Goal: Information Seeking & Learning: Learn about a topic

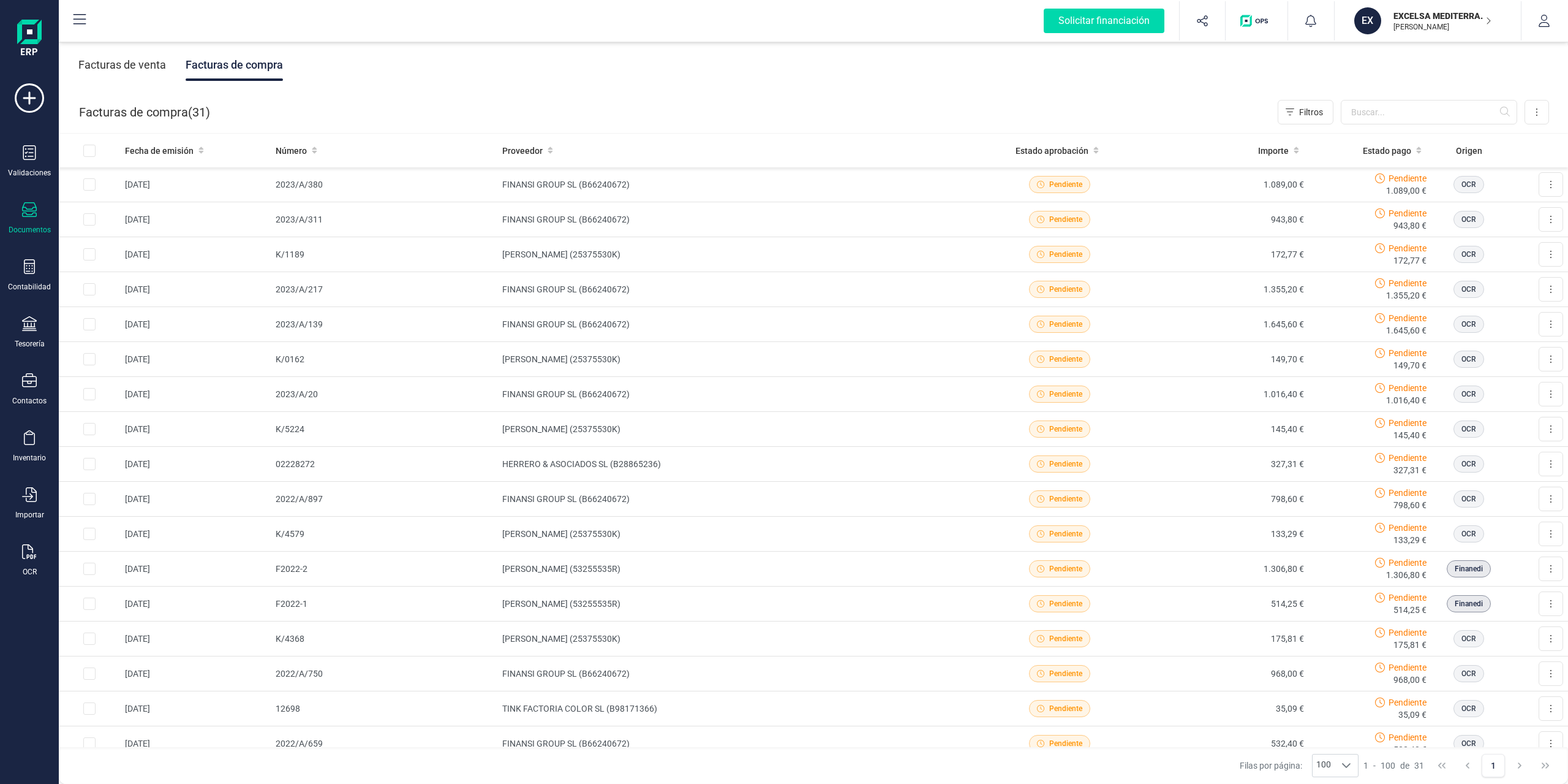
click at [151, 68] on div "Facturas de venta" at bounding box center [122, 65] width 87 height 31
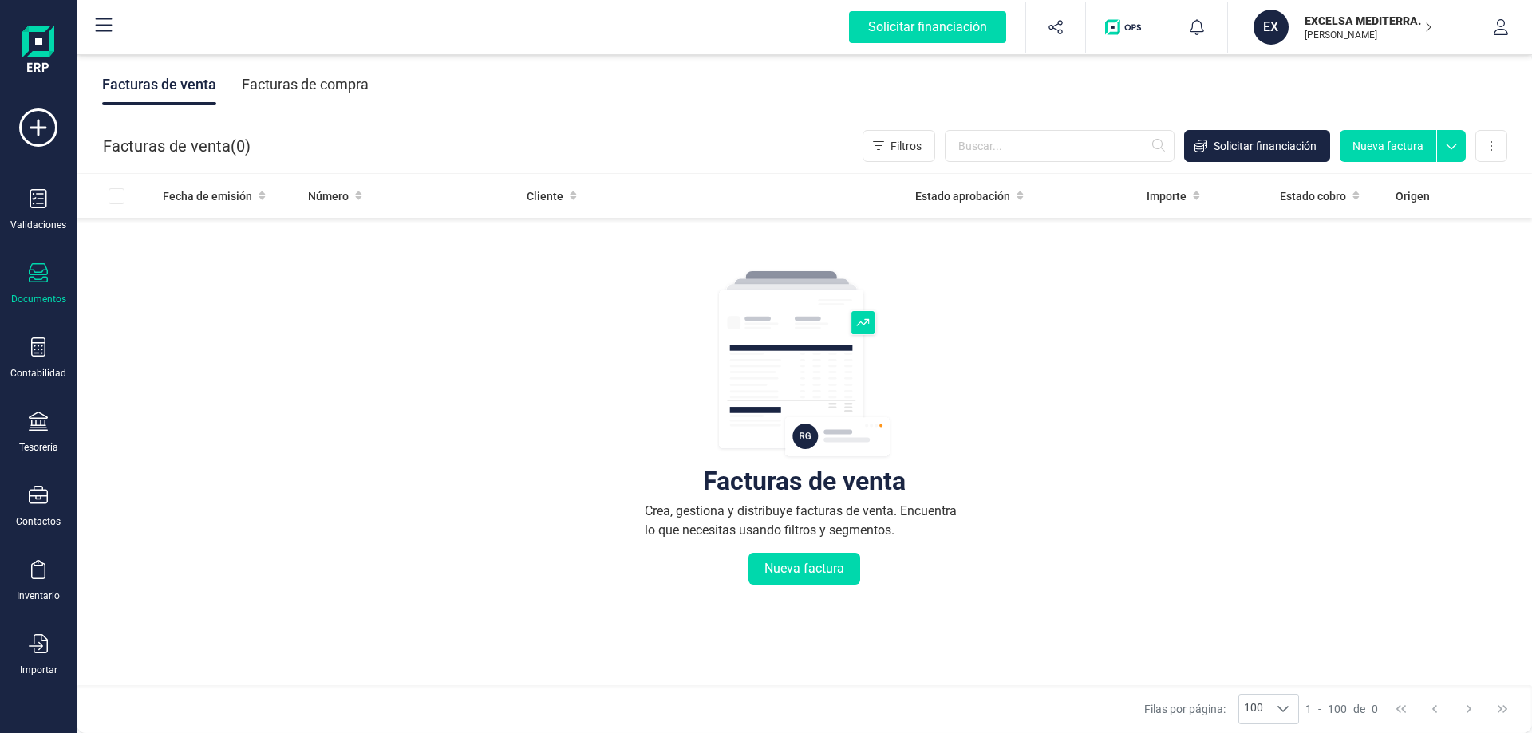
click at [20, 284] on div "Documentos" at bounding box center [38, 284] width 64 height 42
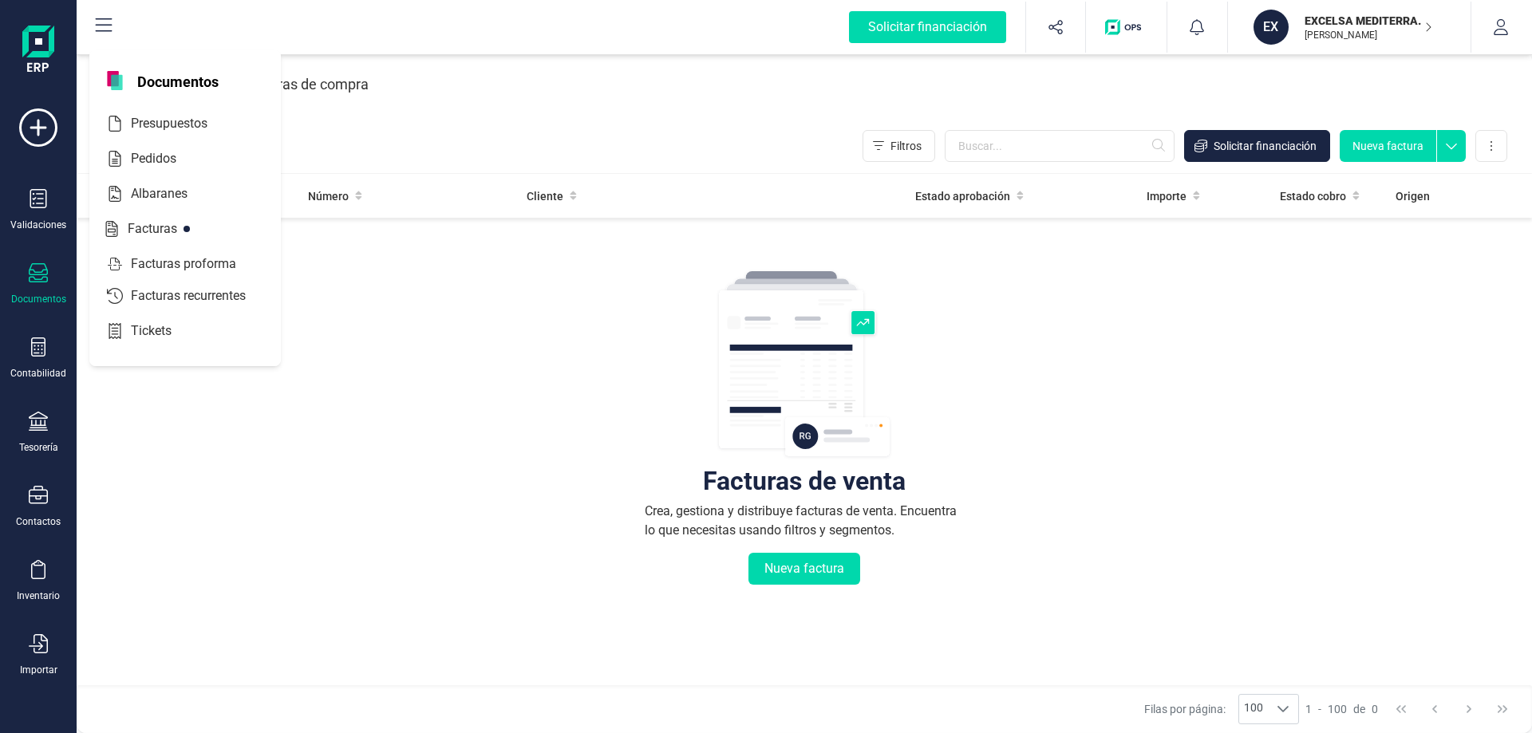
drag, startPoint x: 149, startPoint y: 124, endPoint x: 75, endPoint y: 329, distance: 218.1
click at [77, 326] on div "Solicitar financiación Validaciones Documentos Documentos Presupuestos Pedidos …" at bounding box center [766, 366] width 1532 height 733
click at [44, 365] on div "Contabilidad" at bounding box center [38, 359] width 64 height 42
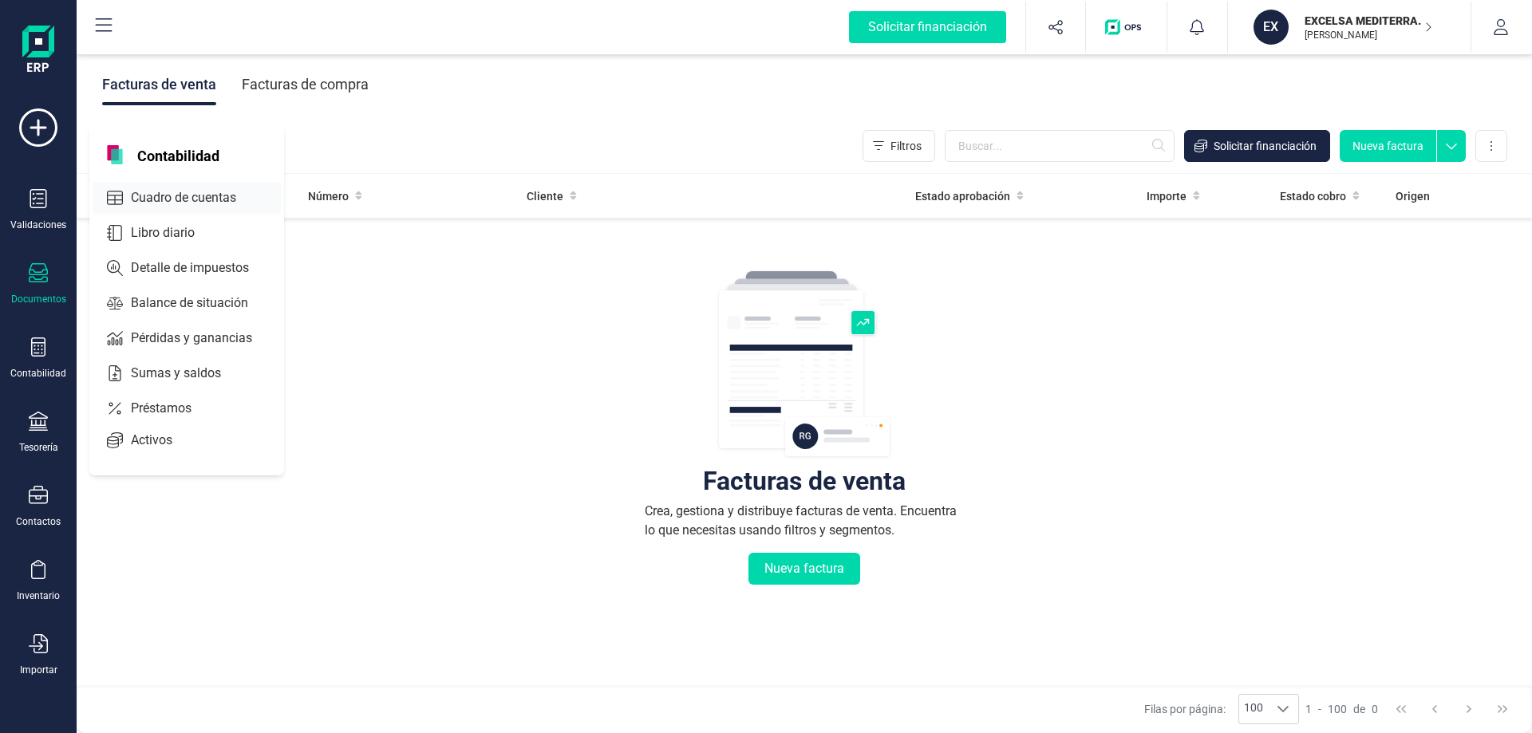
click at [203, 194] on span "Cuadro de cuentas" at bounding box center [194, 197] width 140 height 19
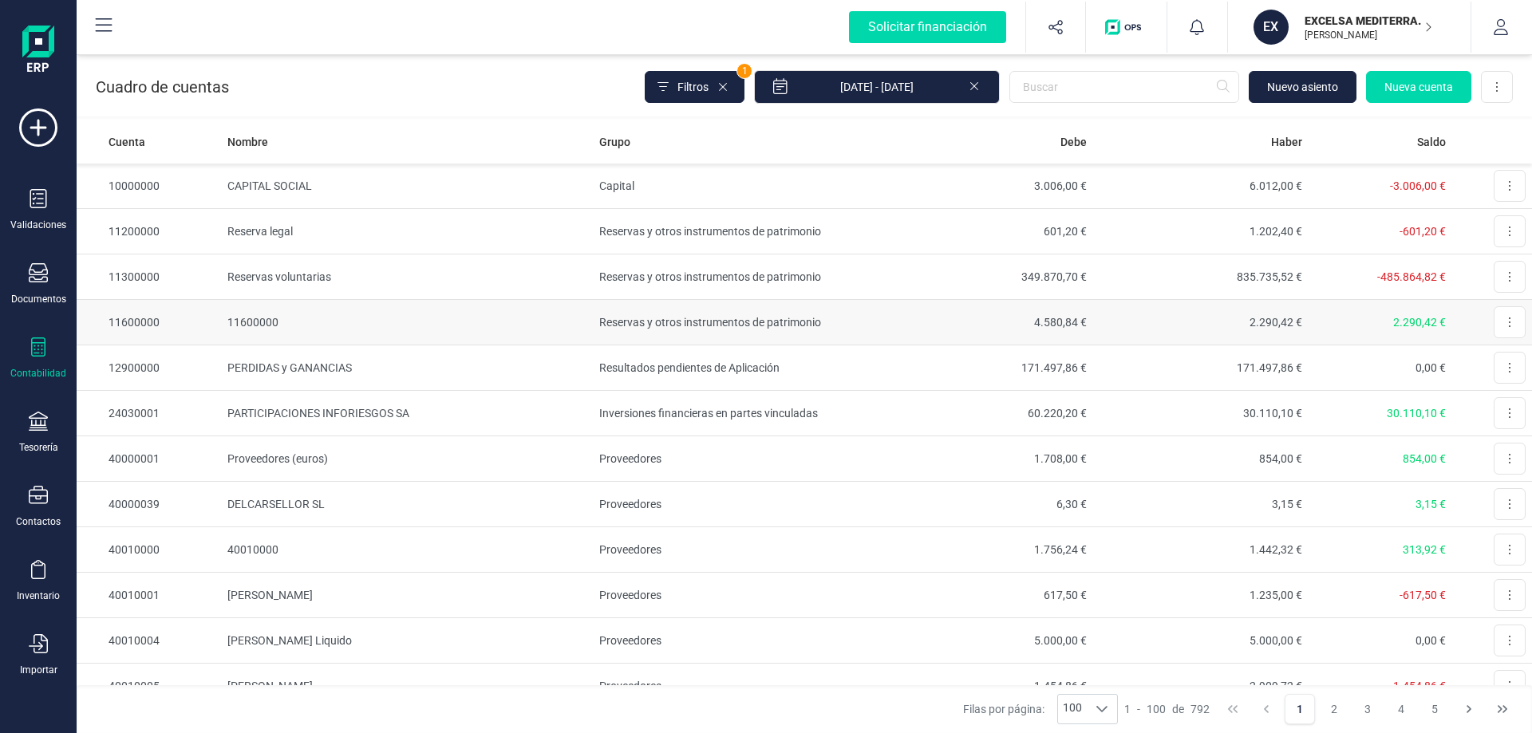
click at [612, 326] on td "Reservas y otros instrumentos de patrimonio" at bounding box center [736, 322] width 286 height 45
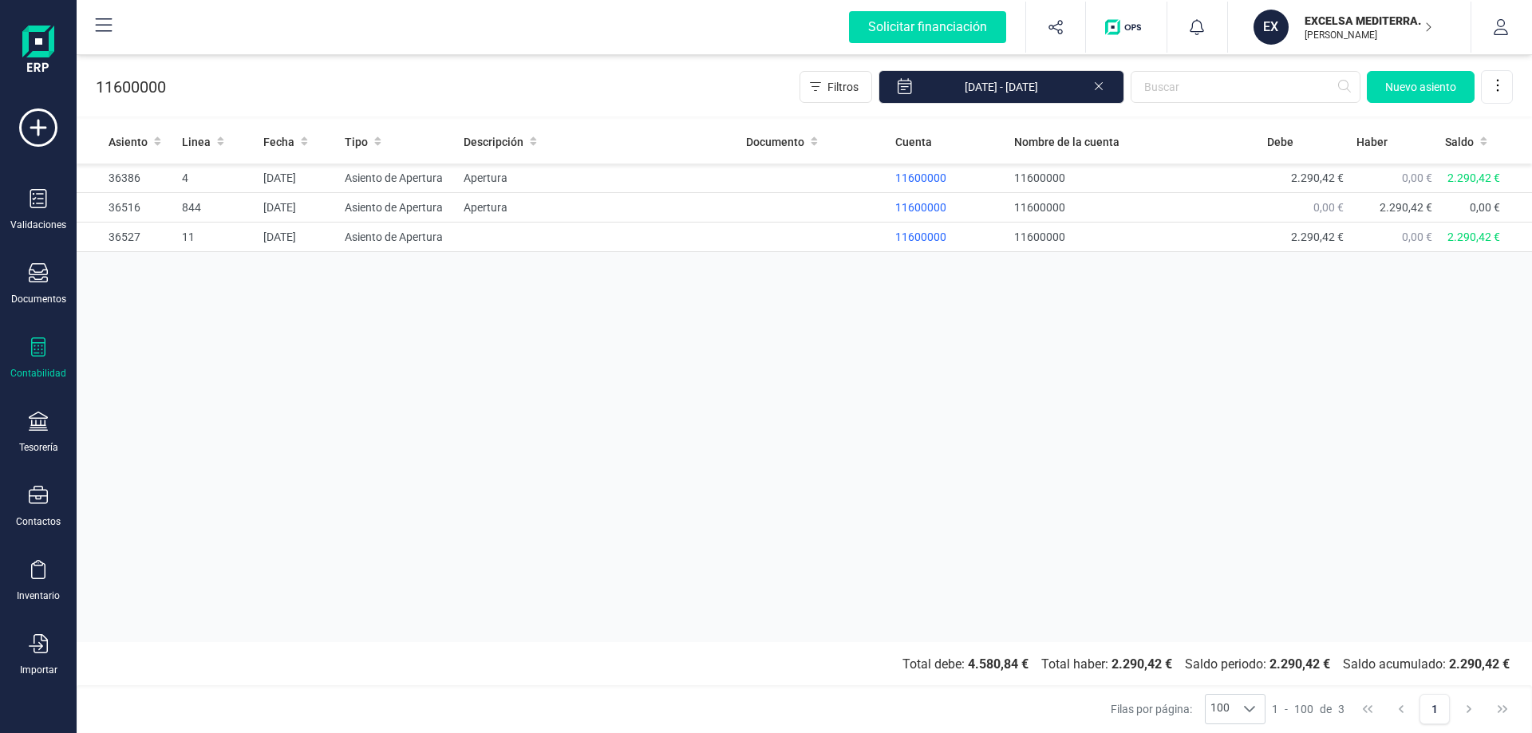
drag, startPoint x: 1099, startPoint y: 87, endPoint x: 796, endPoint y: 287, distance: 363.0
click at [1100, 89] on icon at bounding box center [1099, 85] width 13 height 16
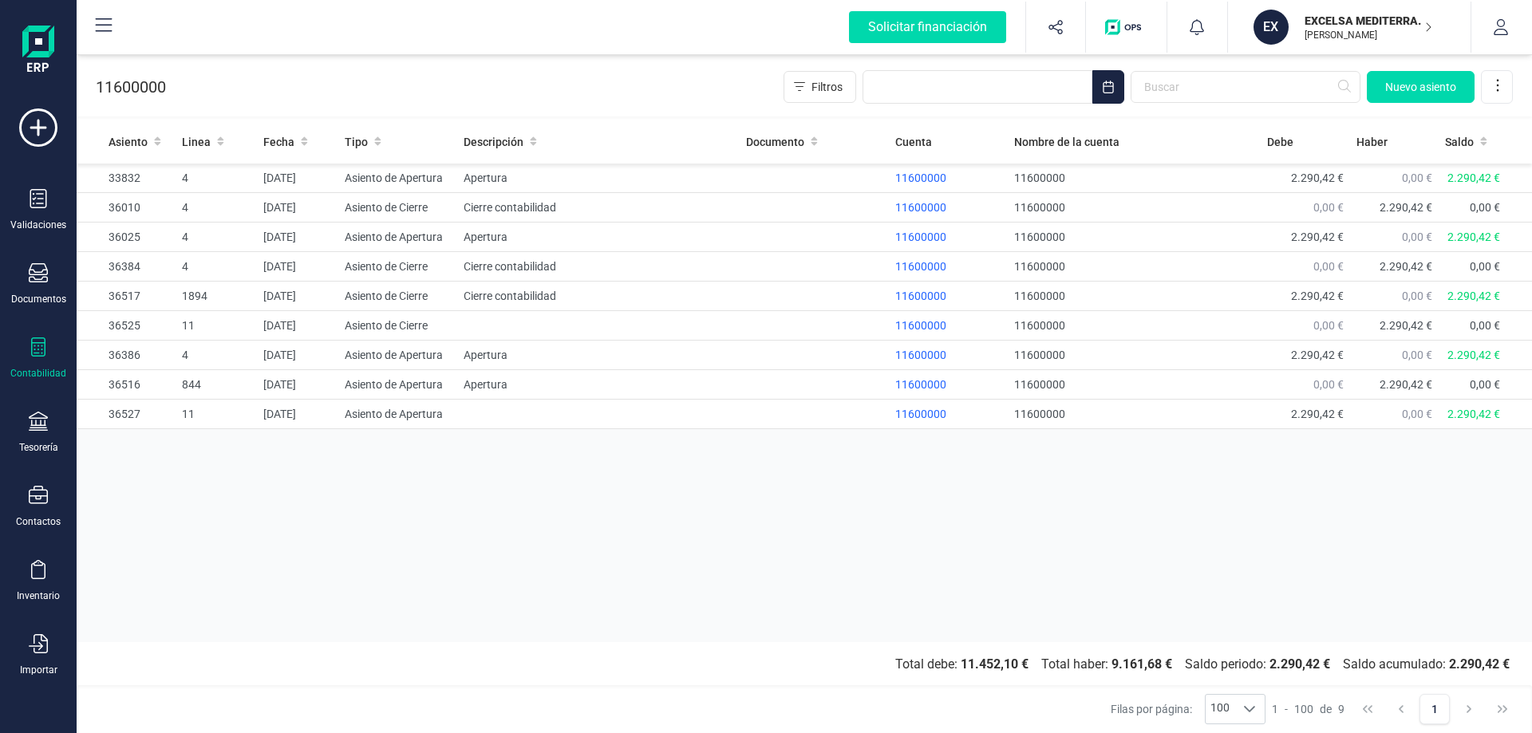
click at [632, 526] on div "Asiento Linea Fecha Tipo Descripción Documento Cuenta Nombre de la cuenta Debe …" at bounding box center [805, 381] width 1456 height 523
click at [35, 366] on div "Contabilidad" at bounding box center [38, 359] width 64 height 42
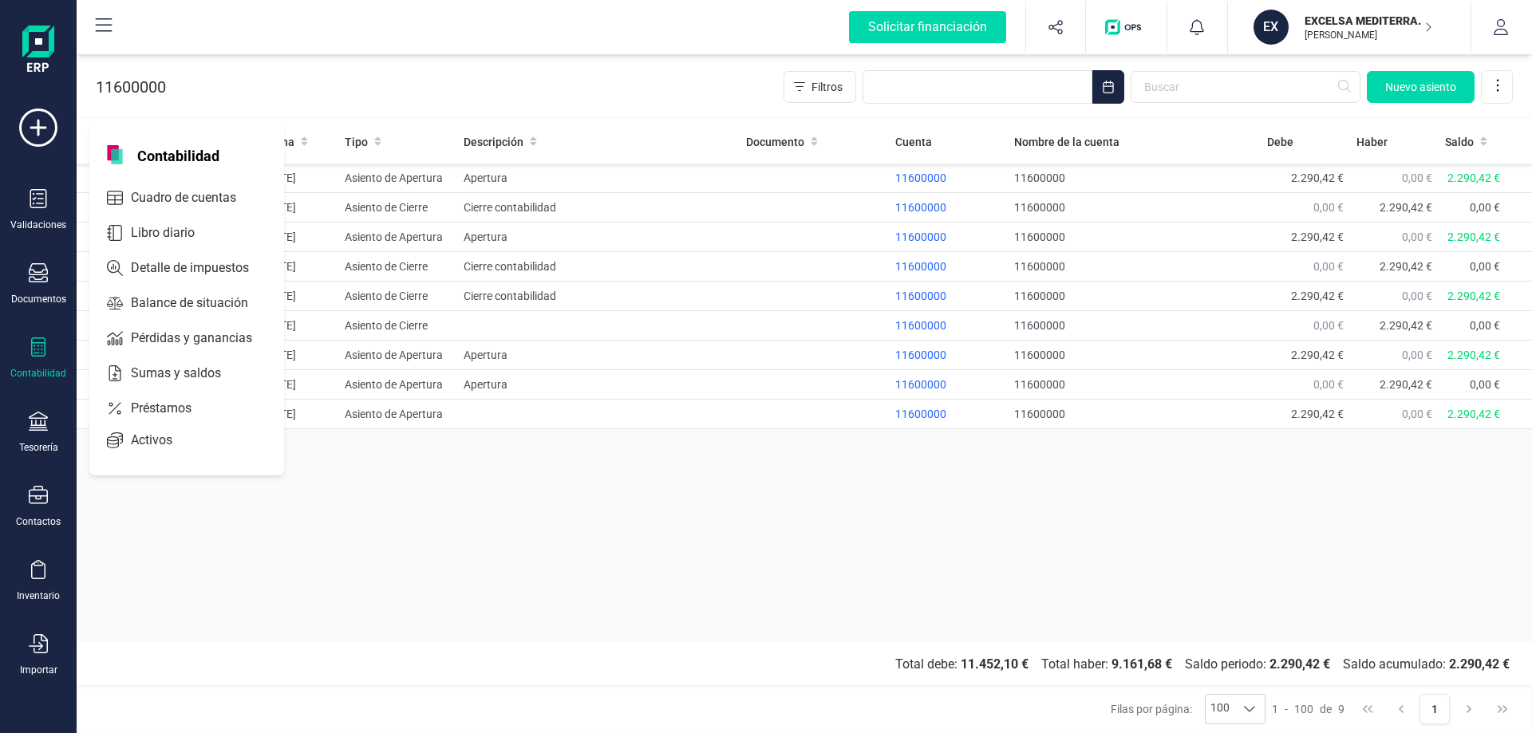
click at [162, 231] on span "Libro diario" at bounding box center [173, 232] width 99 height 19
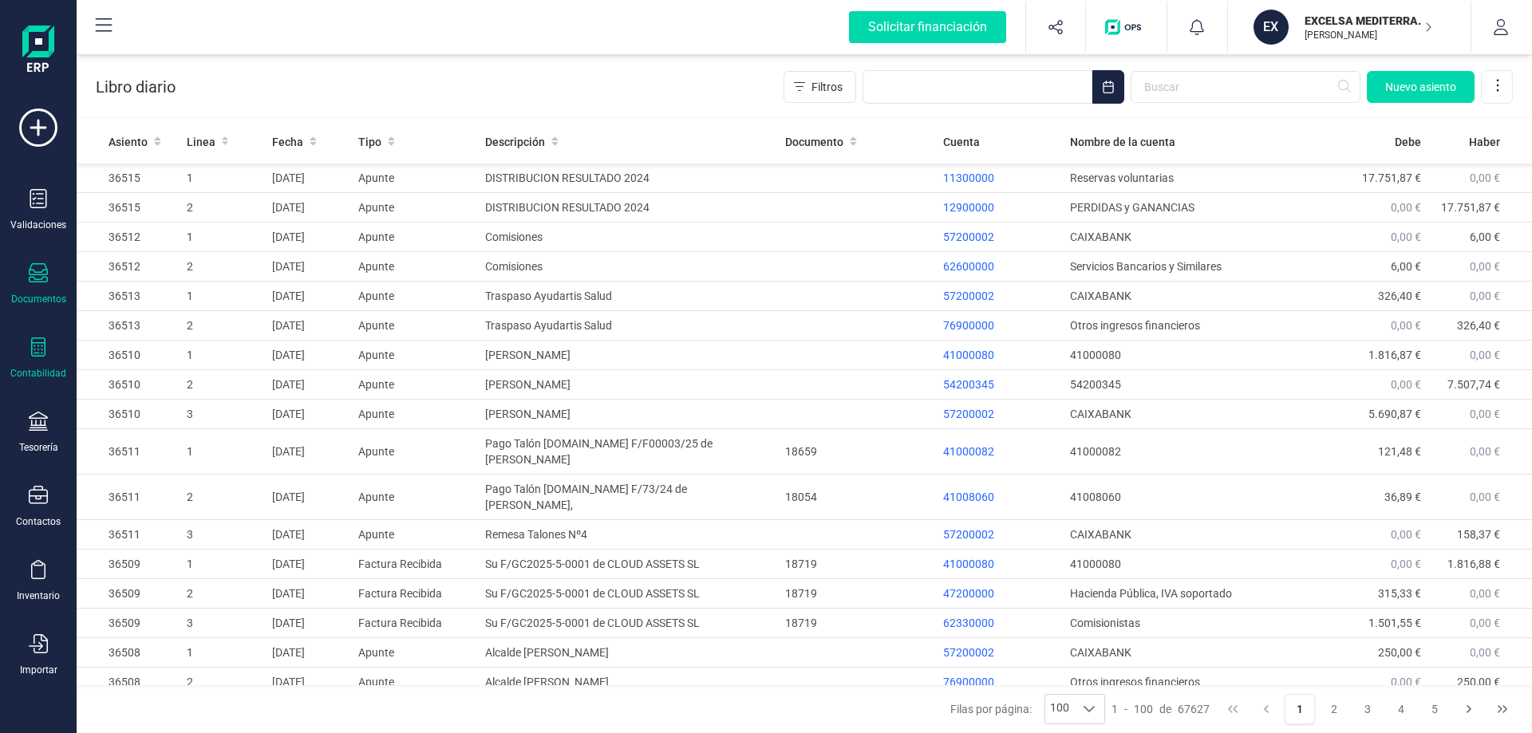
click at [35, 297] on div "Documentos" at bounding box center [38, 299] width 55 height 13
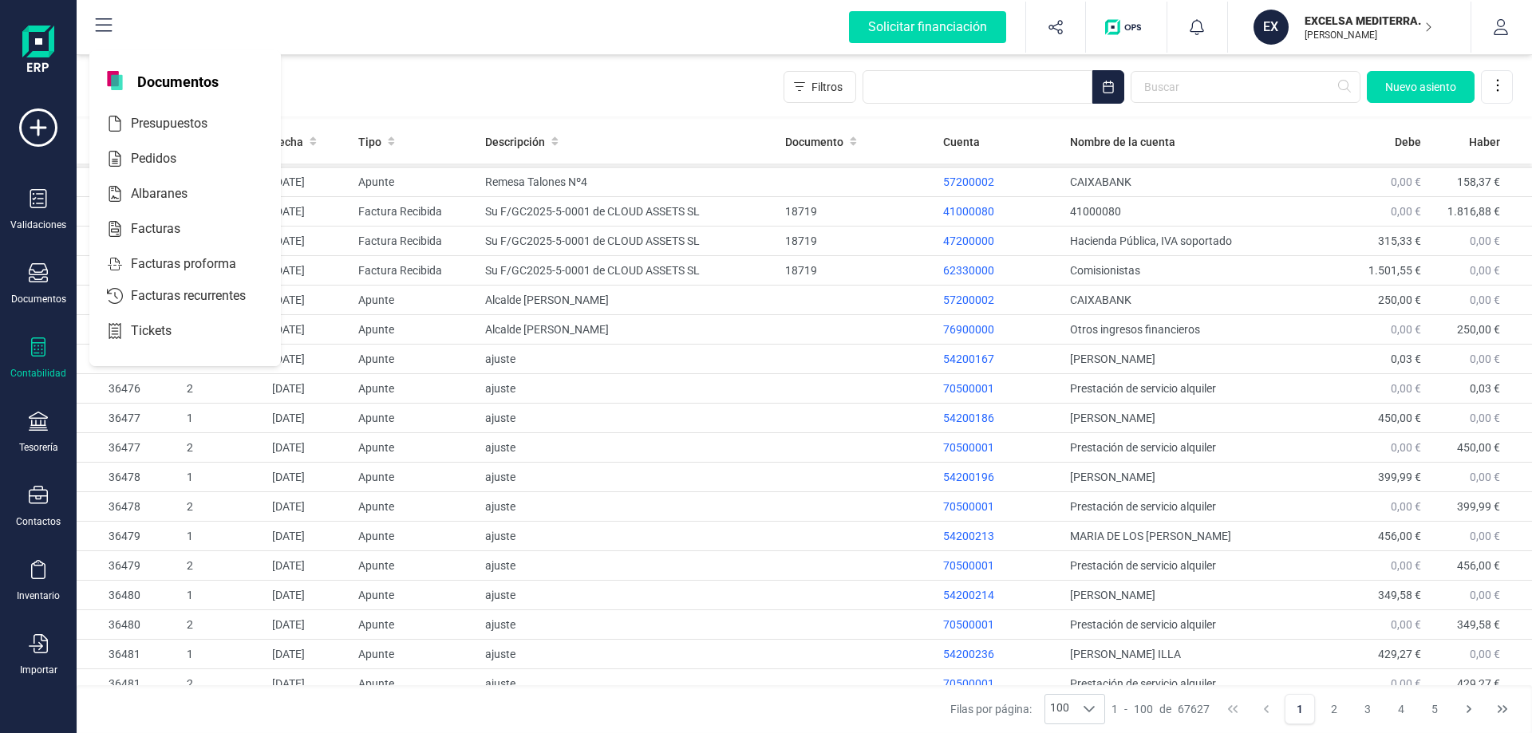
scroll to position [638, 0]
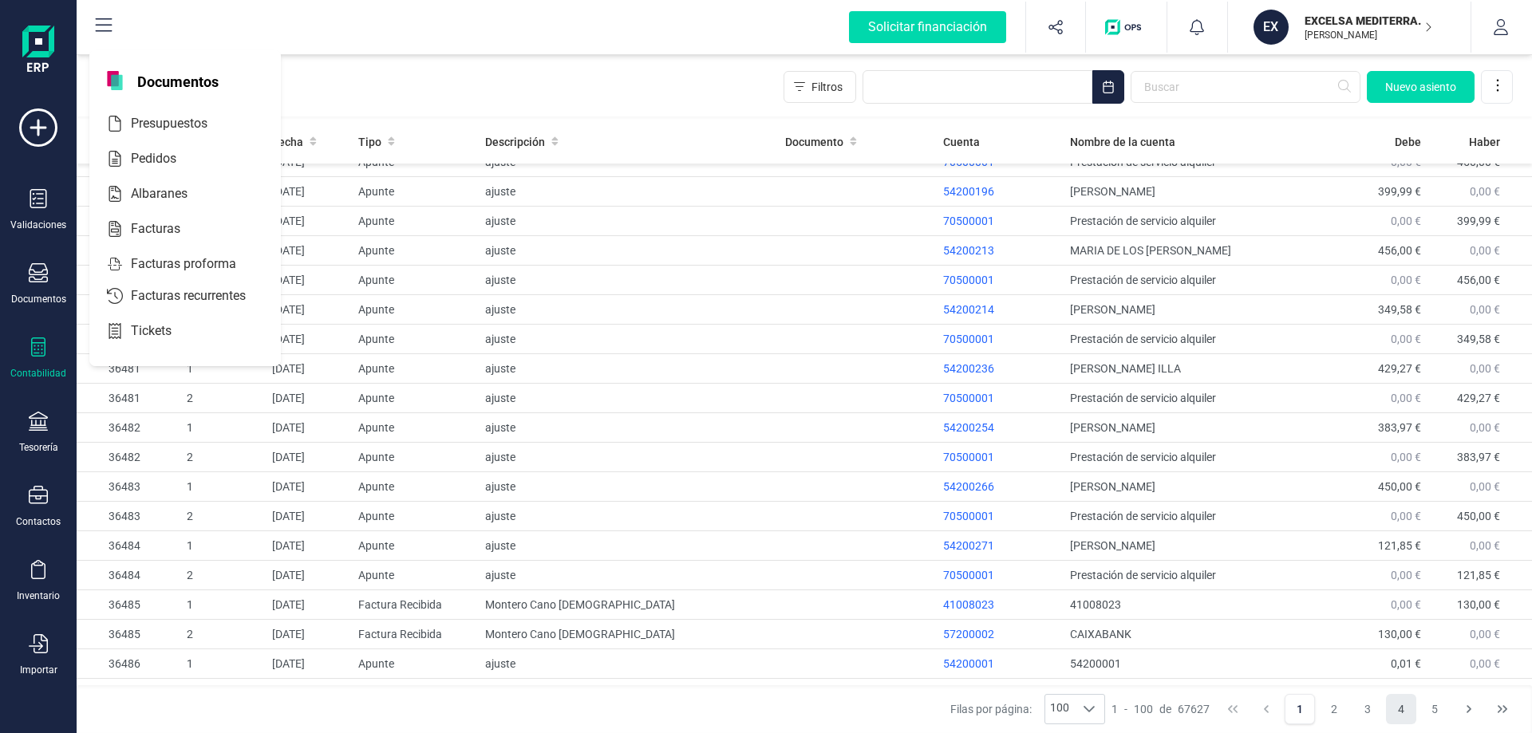
click at [1346, 704] on button "2" at bounding box center [1334, 709] width 30 height 30
click at [1403, 713] on button "4" at bounding box center [1401, 709] width 30 height 30
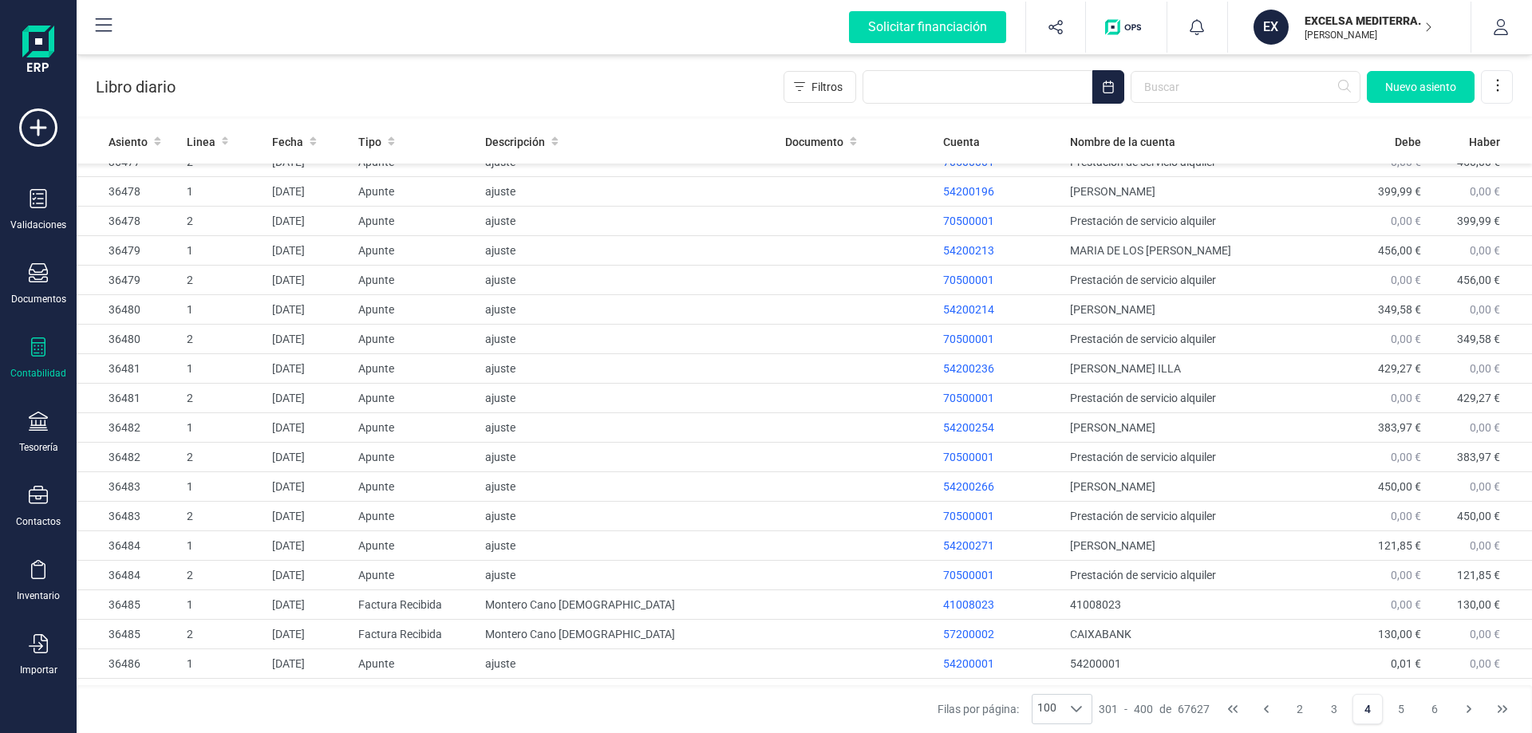
click at [1403, 713] on button "5" at bounding box center [1401, 709] width 30 height 30
click at [1420, 713] on button "6" at bounding box center [1435, 709] width 30 height 30
click at [1405, 713] on button "9" at bounding box center [1401, 709] width 30 height 30
click at [1417, 710] on span "6 7 8 9 10" at bounding box center [1367, 710] width 168 height 34
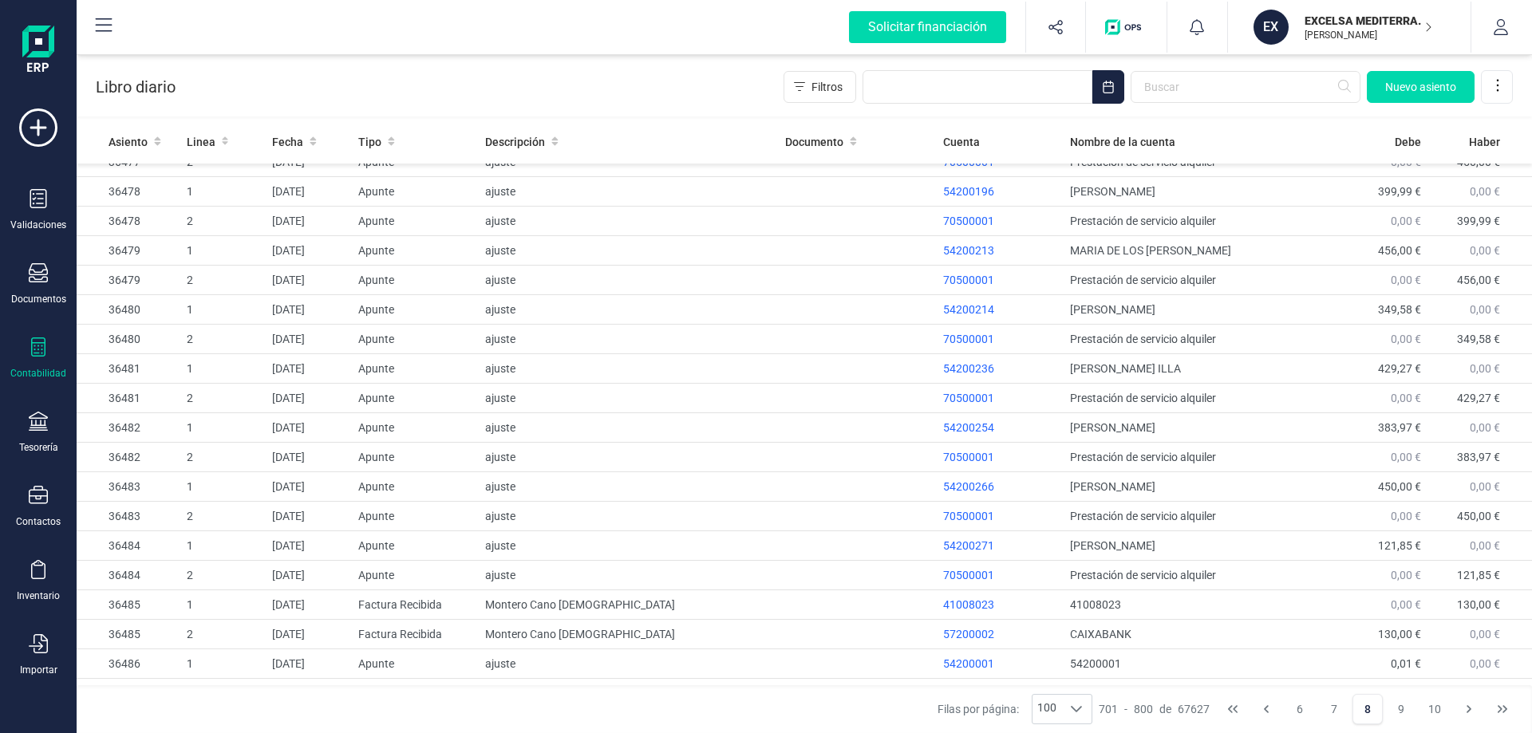
click at [1417, 710] on span "6 7 8 9 10" at bounding box center [1367, 710] width 168 height 34
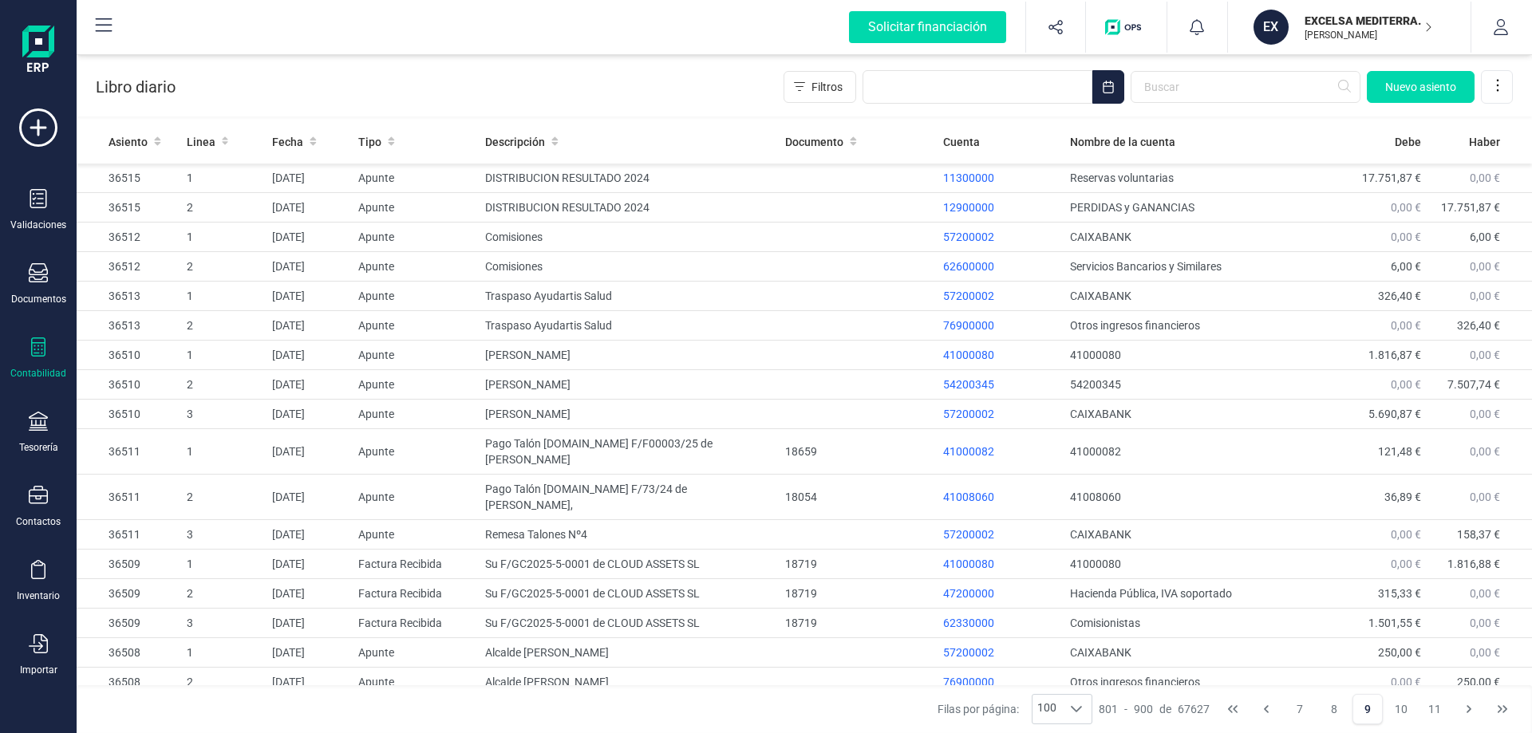
click at [1417, 710] on span "7 8 9 10 11" at bounding box center [1367, 710] width 168 height 34
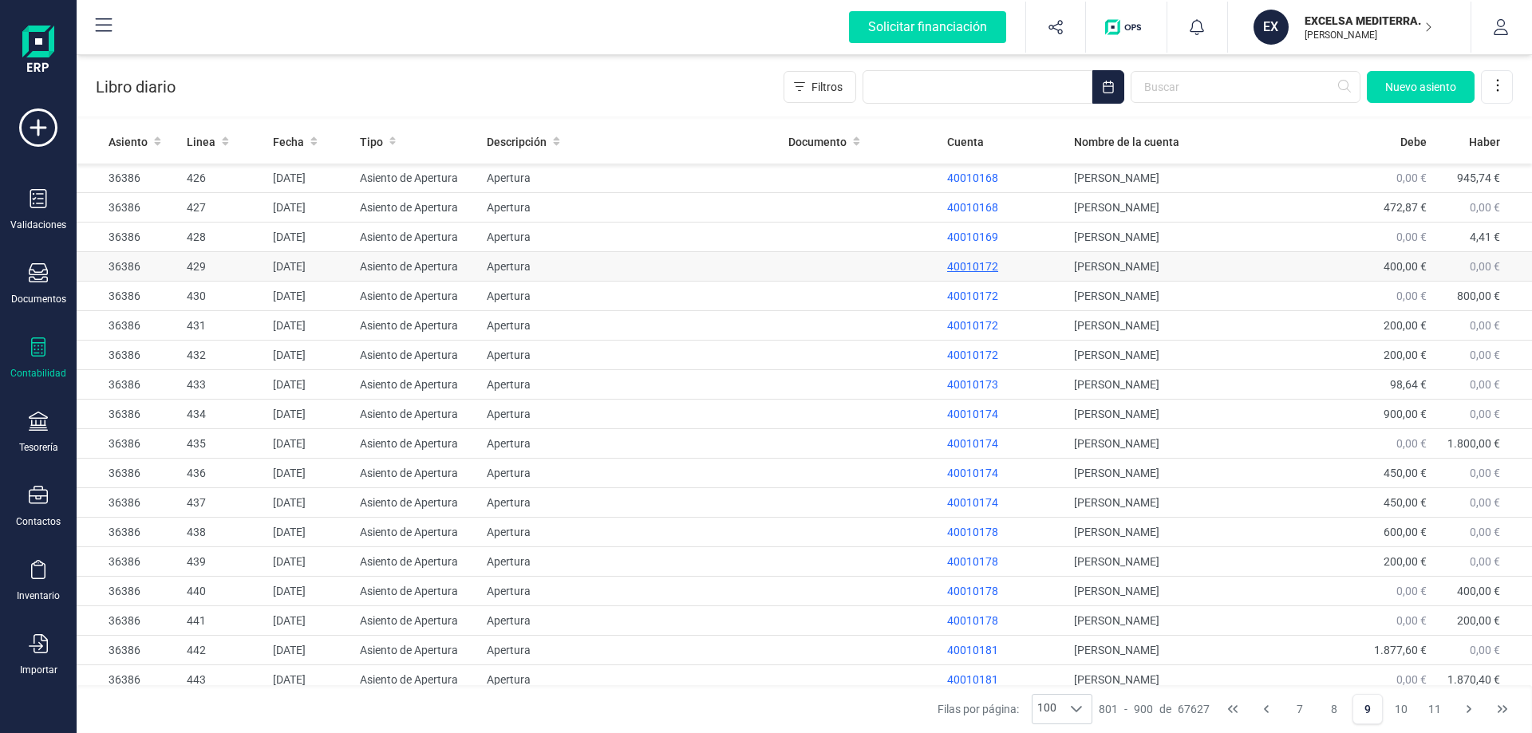
click at [968, 265] on p "40010172" at bounding box center [1004, 267] width 114 height 16
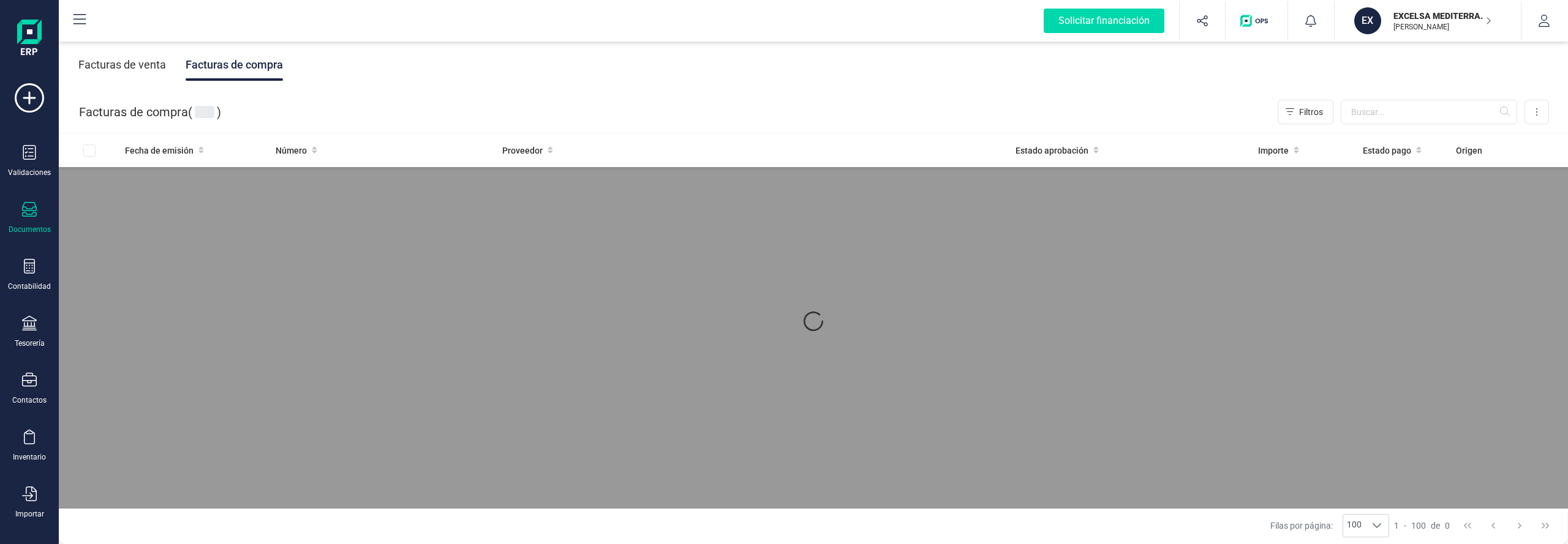
click at [779, 84] on div "Facturas de venta Facturas de compra" at bounding box center [814, 64] width 1509 height 51
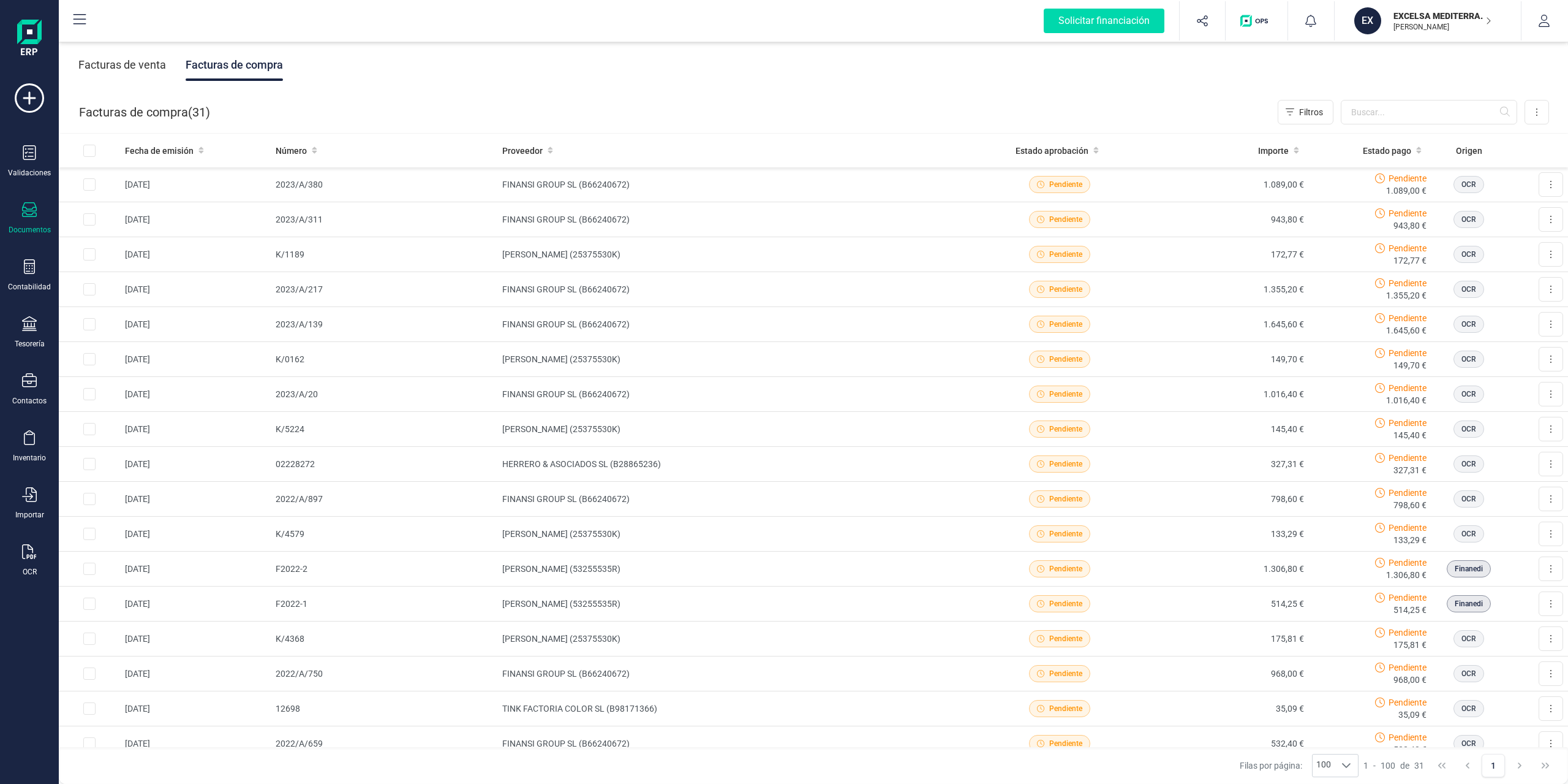
click at [771, 81] on div "Facturas de venta Facturas de compra" at bounding box center [814, 65] width 1509 height 51
click at [857, 78] on div "Facturas de venta Facturas de compra" at bounding box center [814, 65] width 1509 height 51
click at [808, 75] on div "Facturas de venta Facturas de compra" at bounding box center [814, 65] width 1509 height 51
click at [1388, 108] on input "text" at bounding box center [1429, 112] width 177 height 25
click at [1381, 68] on div "Facturas de venta Facturas de compra" at bounding box center [814, 65] width 1509 height 51
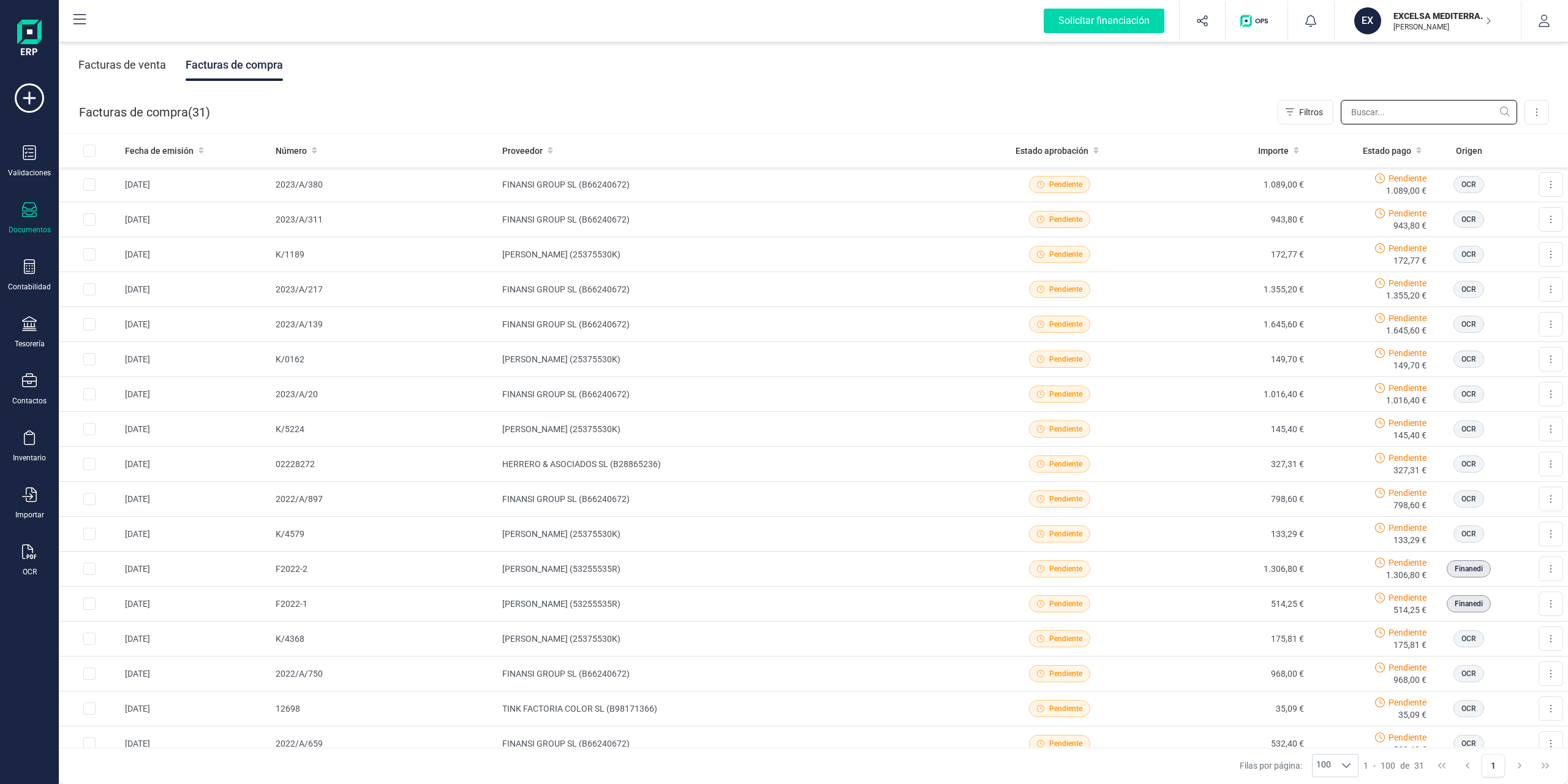
click at [1381, 111] on input "text" at bounding box center [1429, 112] width 177 height 25
click at [1374, 73] on div "Facturas de venta Facturas de compra" at bounding box center [814, 65] width 1509 height 51
click at [1378, 116] on input "text" at bounding box center [1429, 112] width 177 height 25
click at [1394, 77] on div "Facturas de venta Facturas de compra" at bounding box center [814, 65] width 1509 height 51
click at [1401, 120] on input "text" at bounding box center [1429, 112] width 177 height 25
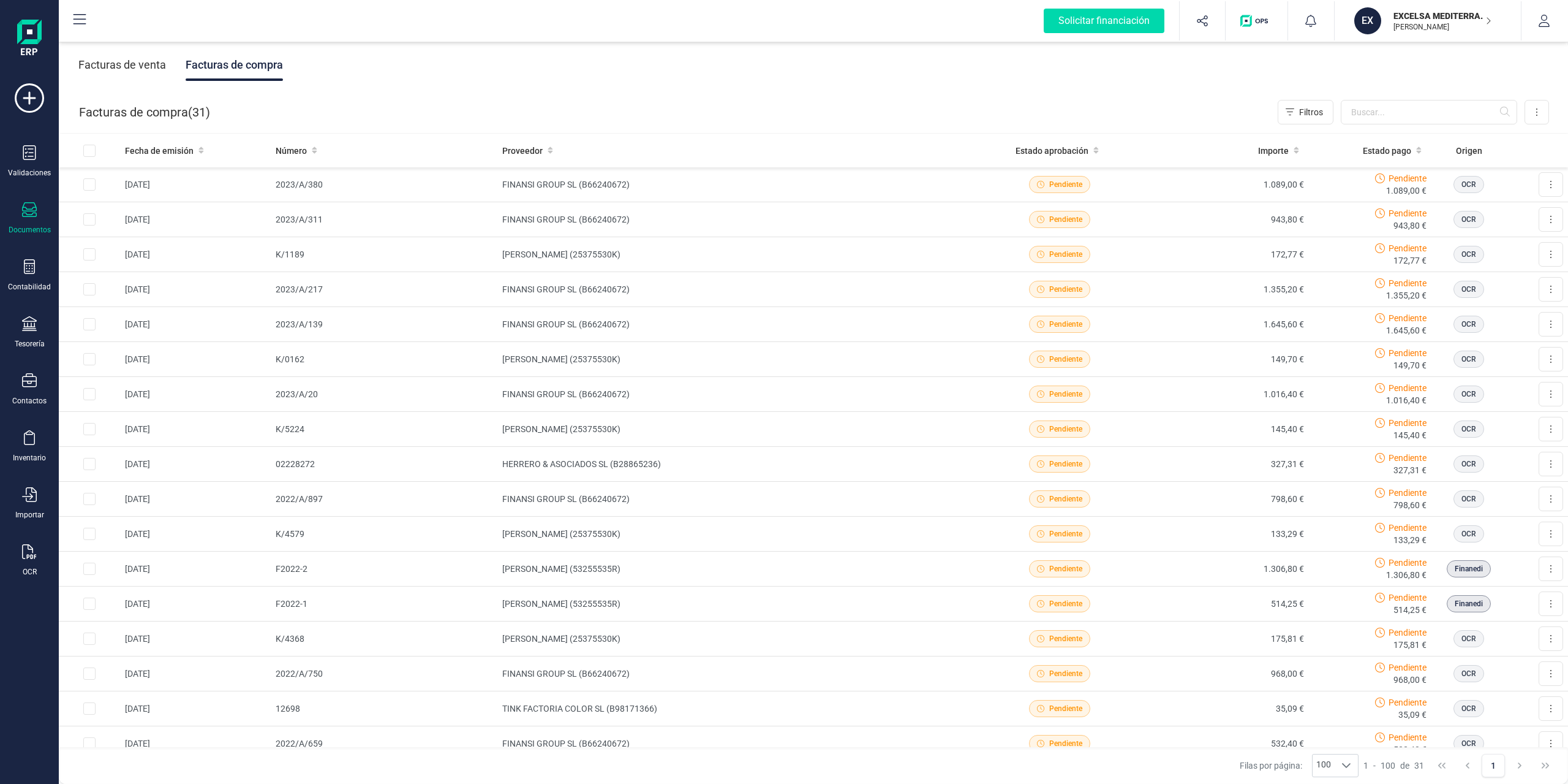
click at [1429, 84] on div "Facturas de venta Facturas de compra" at bounding box center [814, 65] width 1509 height 51
click at [1448, 108] on input "text" at bounding box center [1429, 112] width 177 height 25
click at [1433, 65] on div "Facturas de venta Facturas de compra" at bounding box center [814, 65] width 1509 height 51
click at [920, 68] on div "Facturas de venta Facturas de compra" at bounding box center [814, 65] width 1509 height 51
click at [616, 44] on div "Facturas de venta Facturas de compra" at bounding box center [814, 65] width 1509 height 51
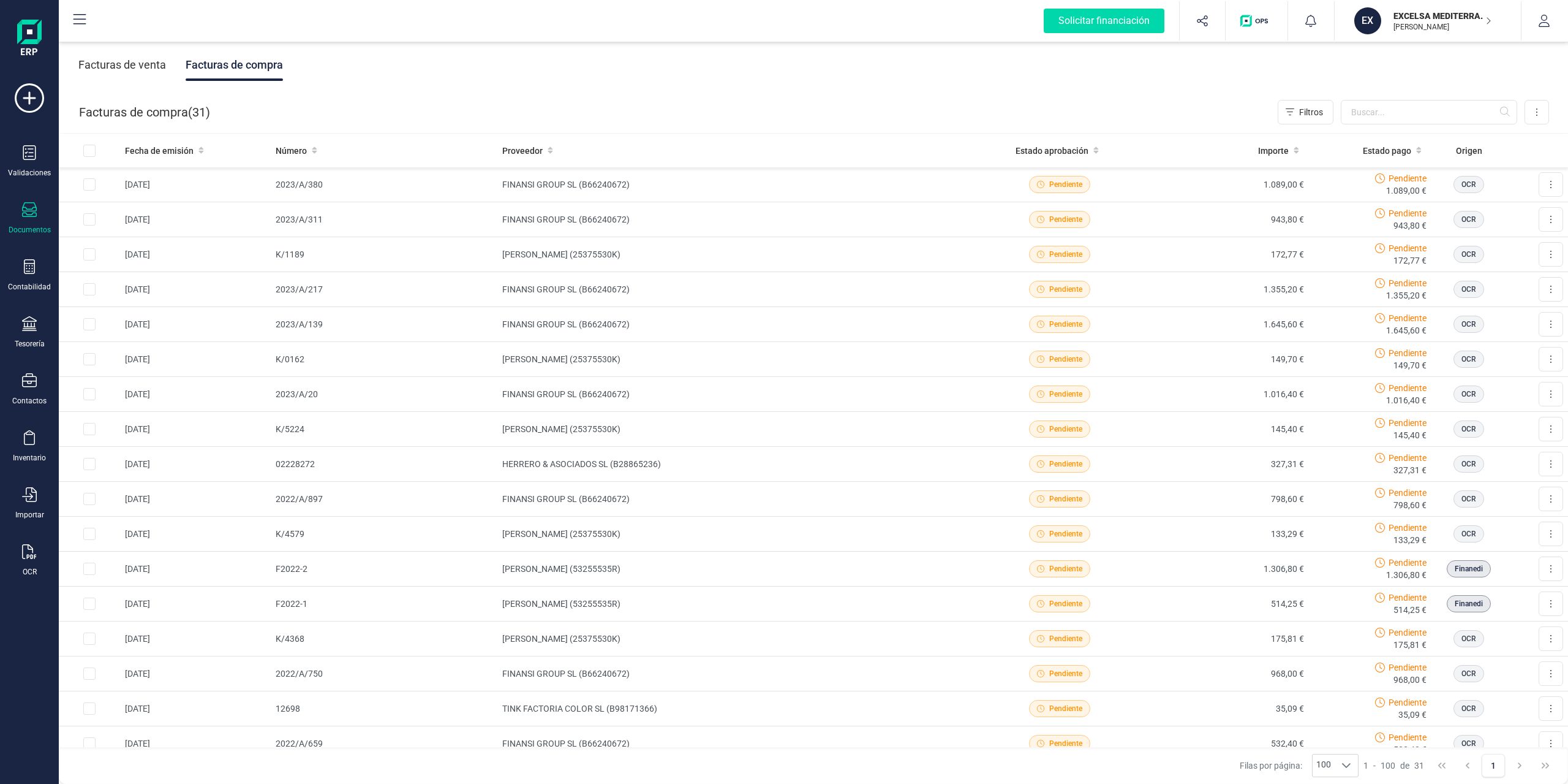
click at [442, 97] on div "Facturas de compra ( 31 ) Filtros Importar Carga masiva (Excel) Factura electró…" at bounding box center [814, 112] width 1509 height 41
click at [996, 108] on div "Facturas de compra ( 31 ) Filtros Importar Carga masiva (Excel) Factura electró…" at bounding box center [814, 112] width 1509 height 41
click at [1200, 107] on div "Facturas de compra ( 31 ) Filtros Importar Carga masiva (Excel) Factura electró…" at bounding box center [814, 112] width 1509 height 41
click at [840, 93] on div "Facturas de compra ( 31 ) Filtros Importar Carga masiva (Excel) Factura electró…" at bounding box center [814, 112] width 1509 height 41
click at [401, 93] on div "Facturas de compra ( 31 ) Filtros Importar Carga masiva (Excel) Factura electró…" at bounding box center [814, 112] width 1509 height 41
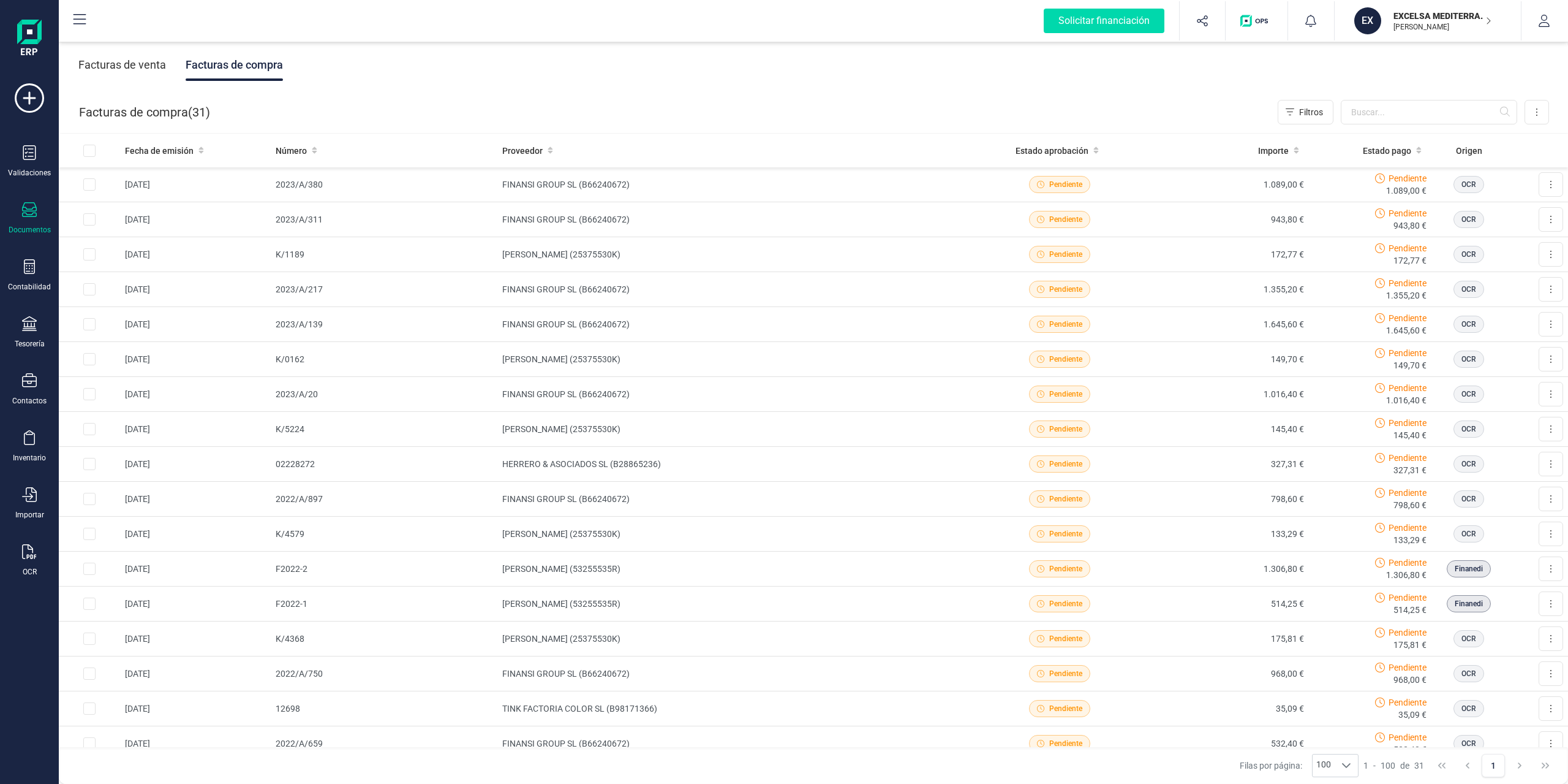
click at [1455, 80] on div "Facturas de venta Facturas de compra" at bounding box center [814, 65] width 1509 height 51
click at [1470, 112] on input "text" at bounding box center [1429, 112] width 177 height 25
click at [1452, 71] on div "Facturas de venta Facturas de compra" at bounding box center [814, 65] width 1509 height 51
click at [964, 88] on div "Facturas de venta Facturas de compra" at bounding box center [814, 65] width 1509 height 51
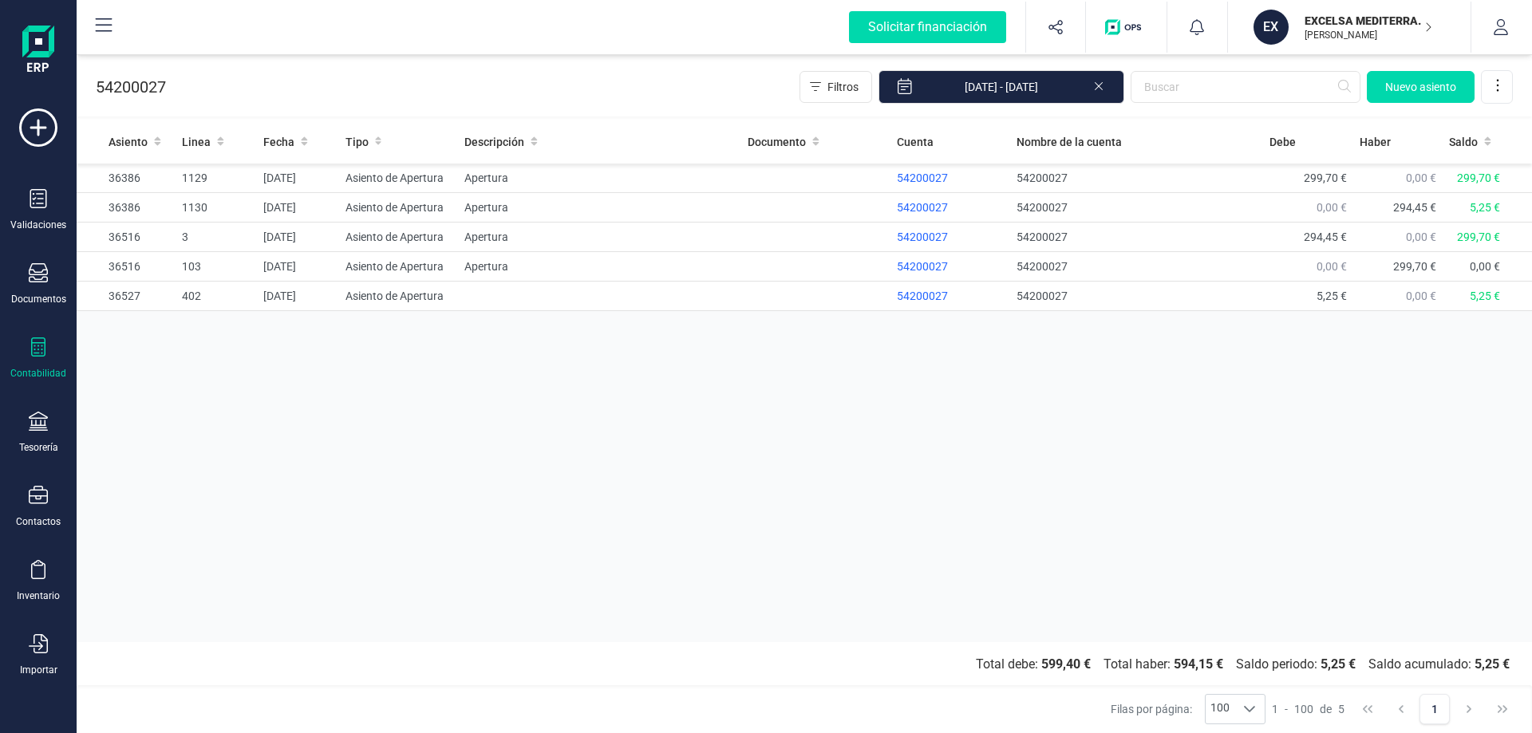
click at [1099, 85] on icon at bounding box center [1099, 85] width 13 height 16
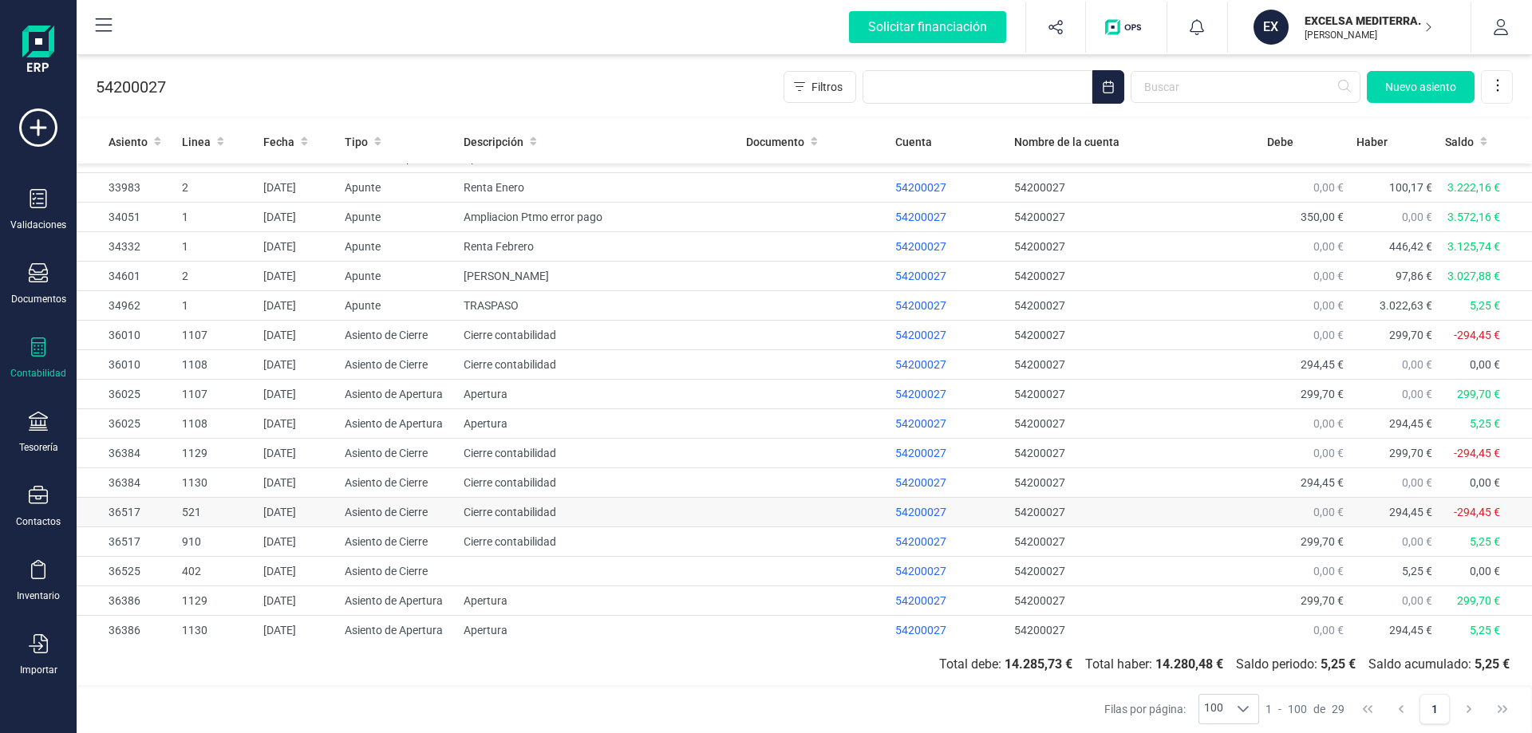
scroll to position [377, 0]
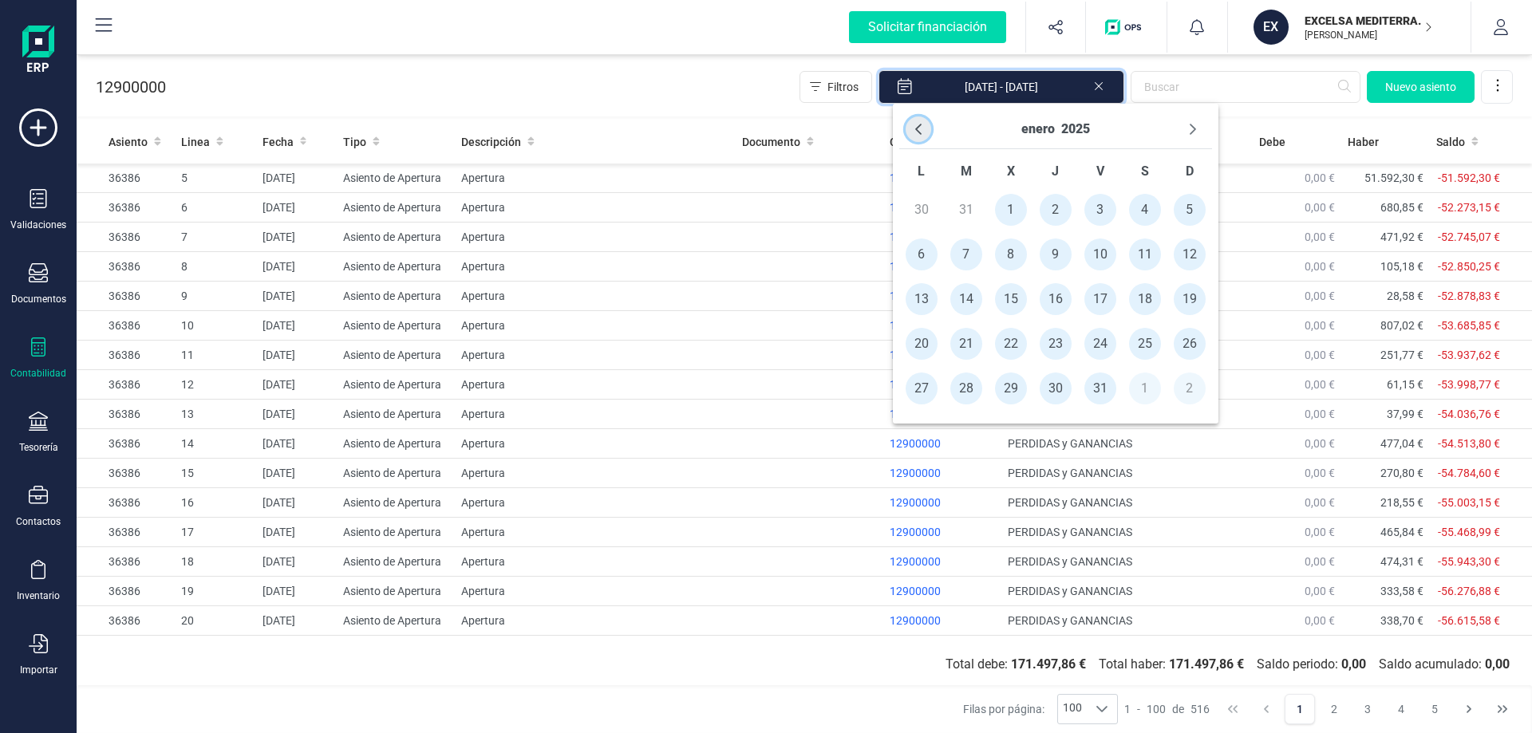
click at [918, 126] on icon "Previous Month" at bounding box center [918, 129] width 13 height 13
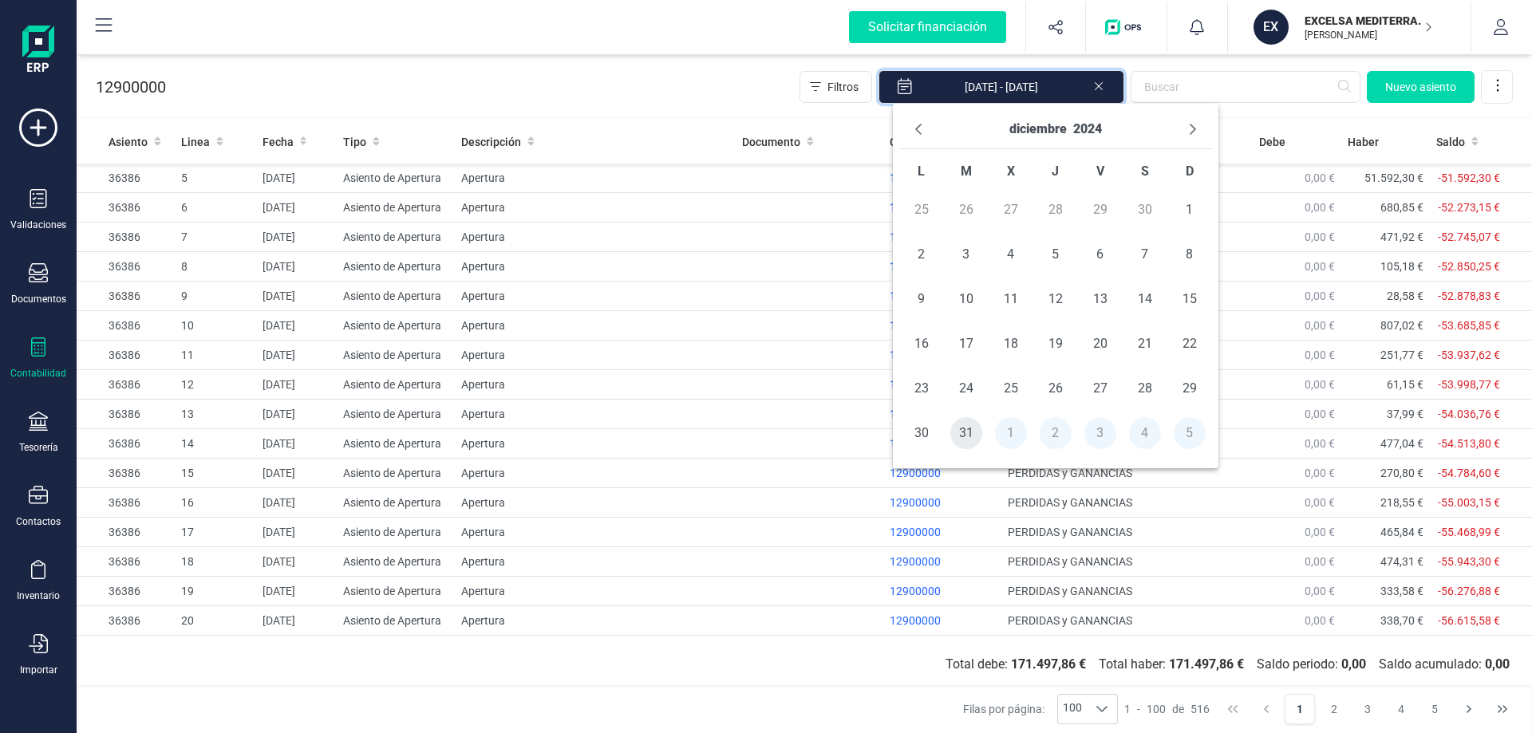
click at [975, 438] on span "31" at bounding box center [966, 433] width 32 height 32
type input "[DATE]"
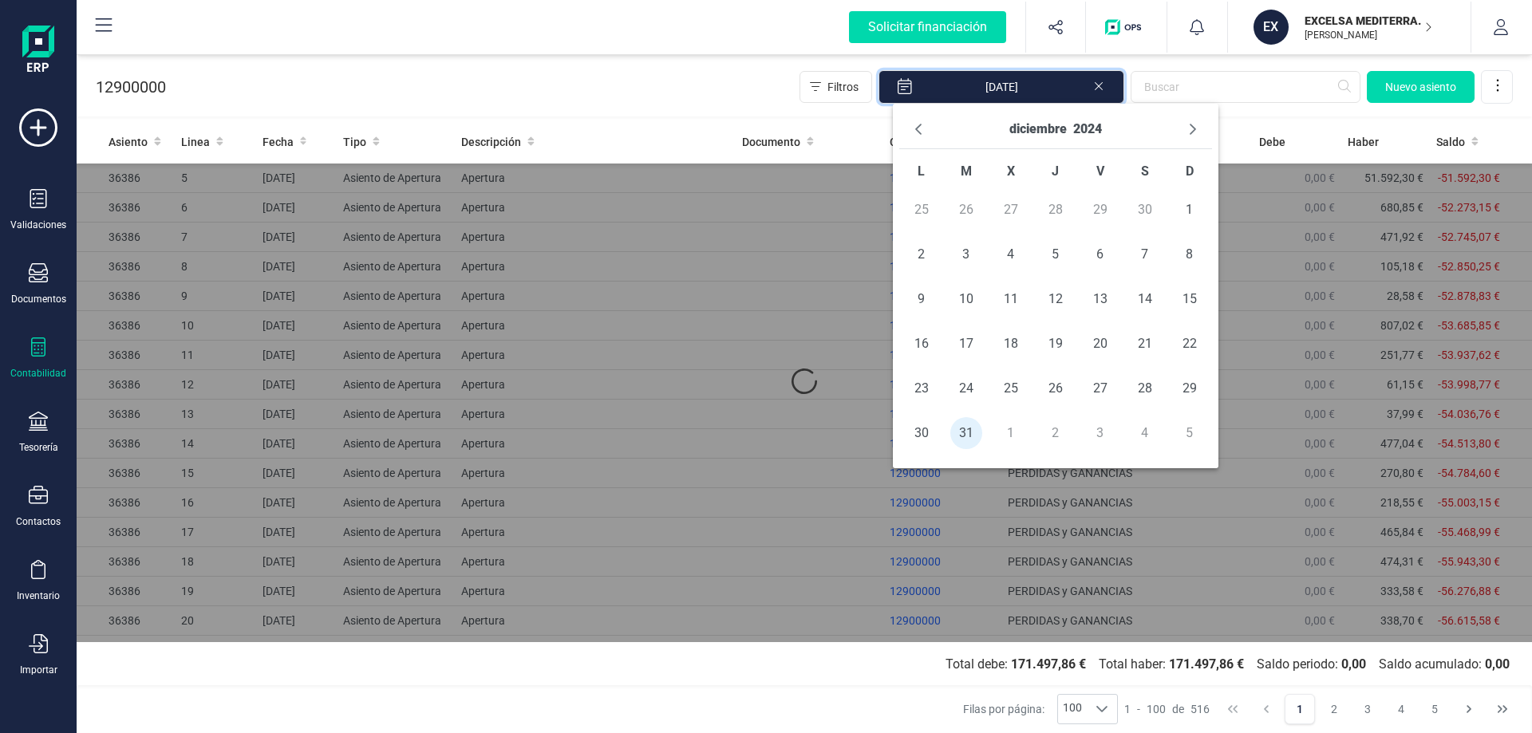
click at [724, 83] on div "12900000 Filtros 31/12/2024 Nuevo asiento" at bounding box center [805, 83] width 1456 height 65
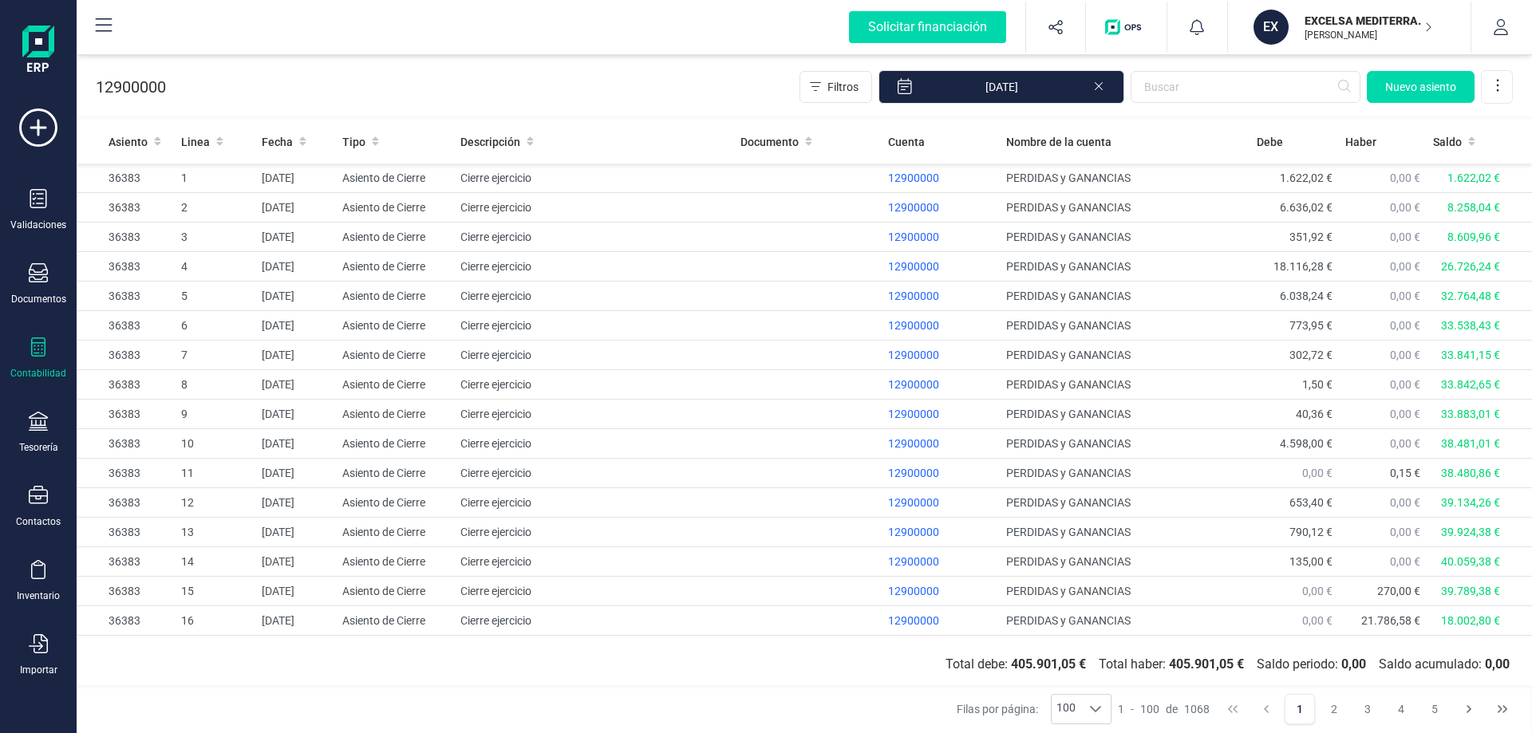
click at [727, 75] on div "12900000 Filtros 31/12/2024 Nuevo asiento" at bounding box center [805, 83] width 1456 height 65
click at [1195, 709] on span "1068" at bounding box center [1197, 709] width 26 height 16
click at [1194, 709] on span "1068" at bounding box center [1197, 709] width 26 height 16
click at [744, 50] on div "Solicitar financiación Importaciones completadas 0 / 0 EX EXCELSA MEDITERRANEA …" at bounding box center [804, 27] width 1452 height 51
click at [500, 193] on td "Cierre ejercicio" at bounding box center [594, 208] width 280 height 30
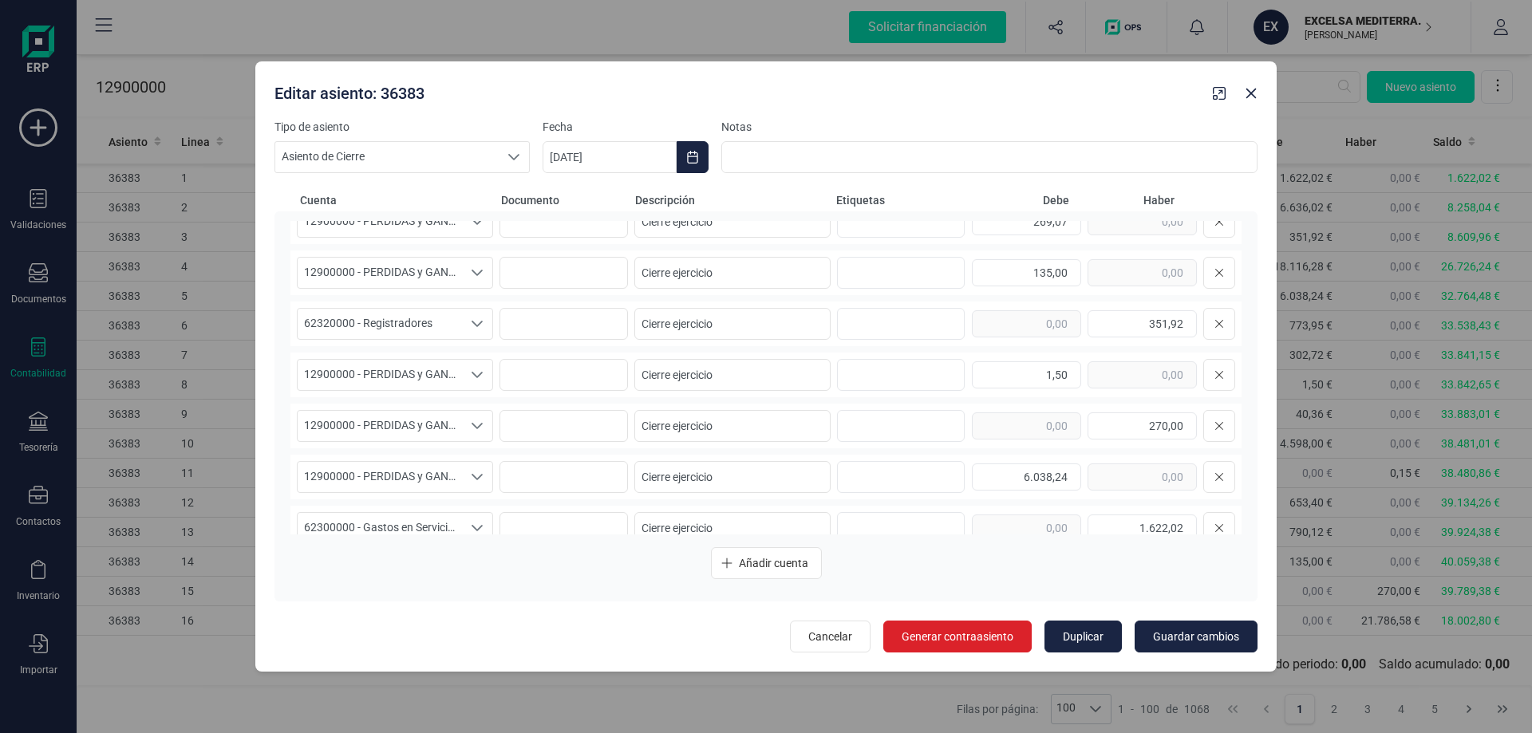
scroll to position [1197, 0]
click at [1252, 93] on icon "button" at bounding box center [1252, 93] width 10 height 10
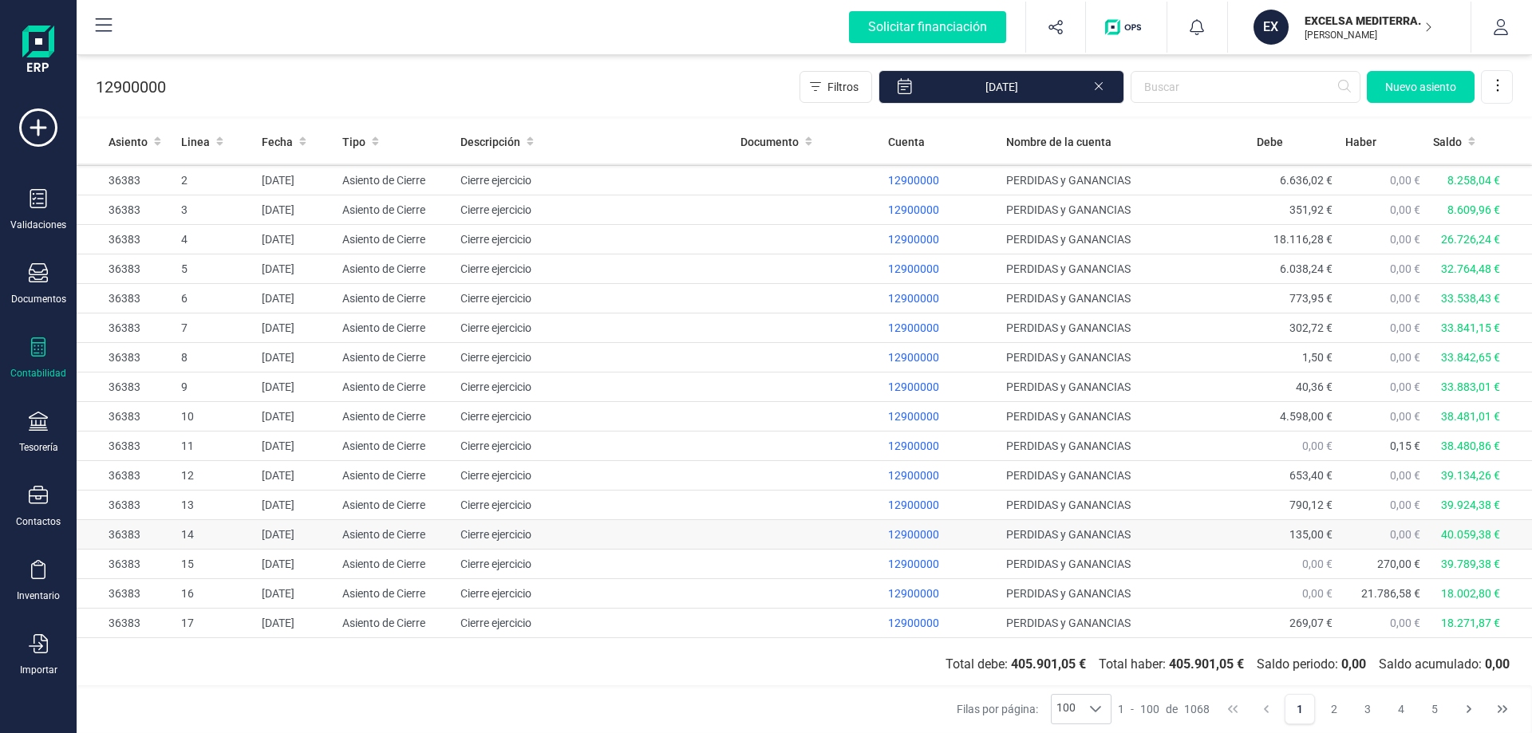
scroll to position [0, 0]
click at [693, 182] on td "Cierre ejercicio" at bounding box center [594, 179] width 280 height 30
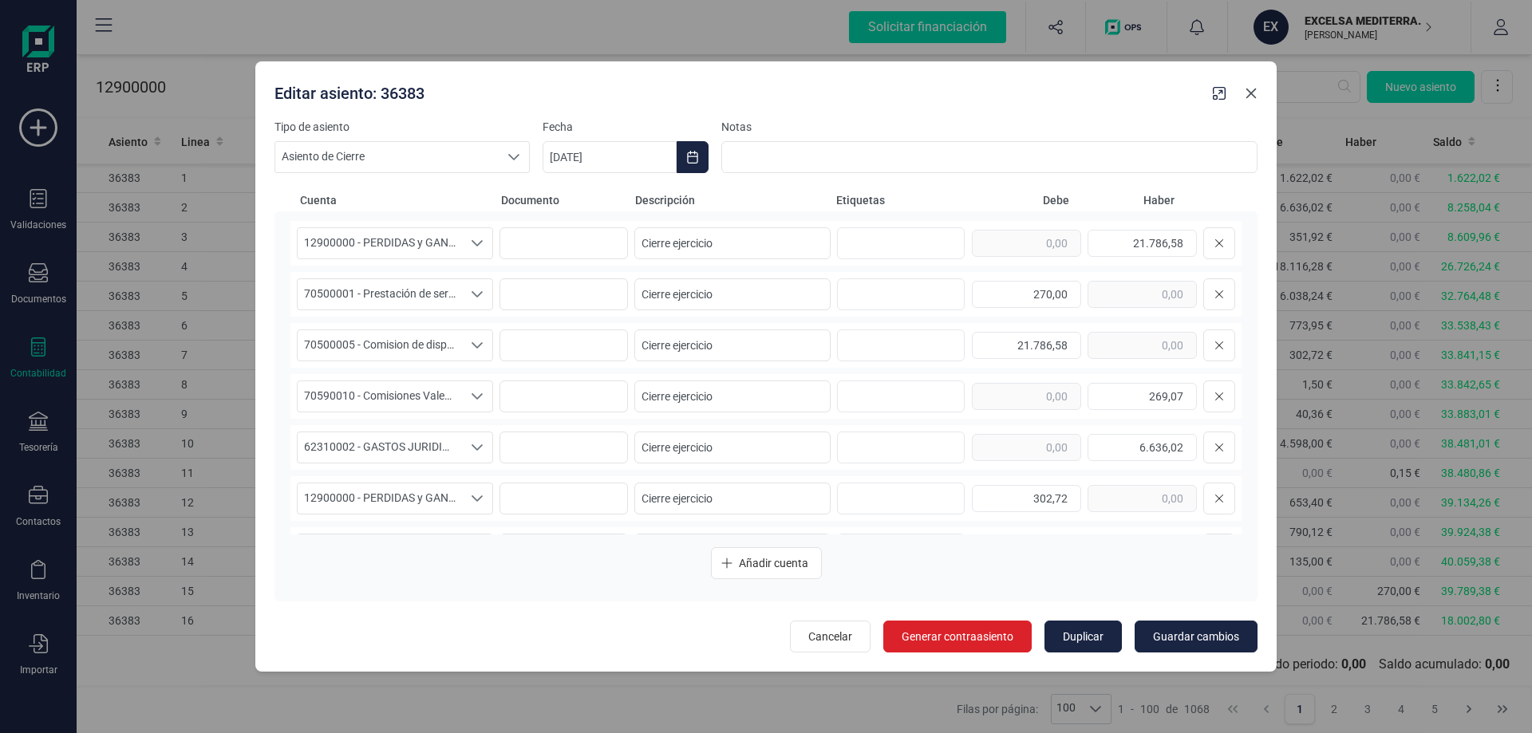
click at [1254, 87] on icon "button" at bounding box center [1251, 93] width 13 height 13
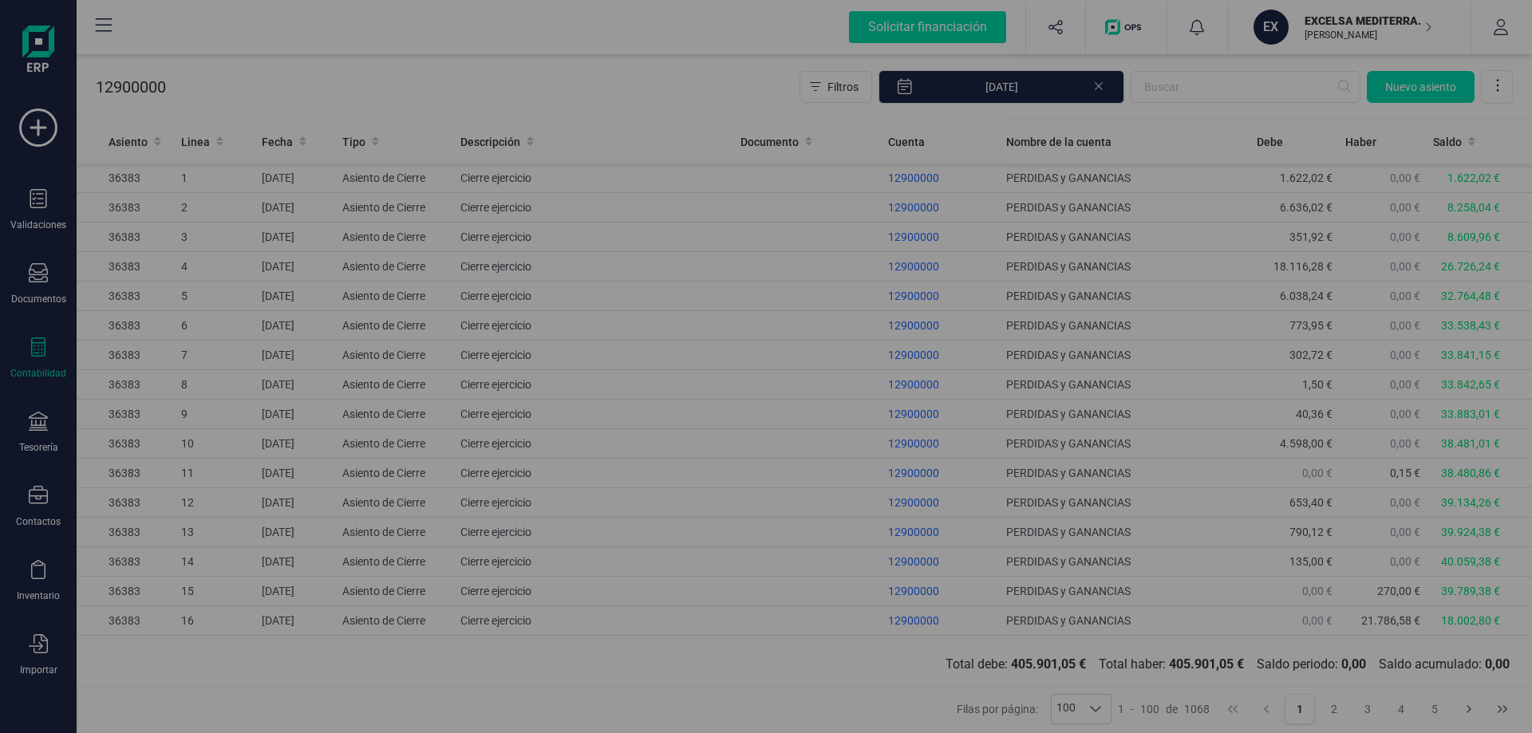
type input "22/08/2025"
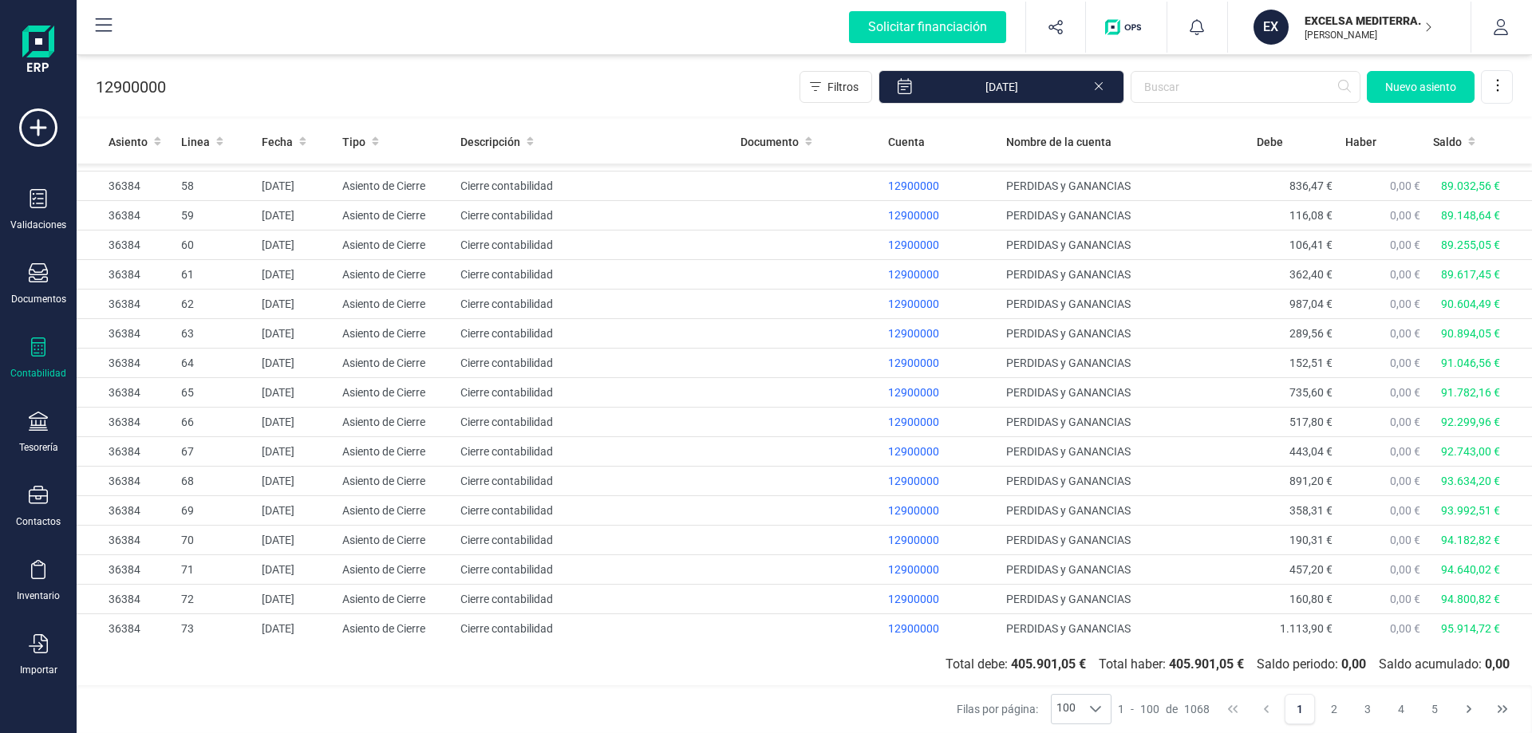
scroll to position [2474, 0]
click at [658, 68] on div "12900000 Filtros 31/12/2024 Nuevo asiento" at bounding box center [805, 83] width 1456 height 65
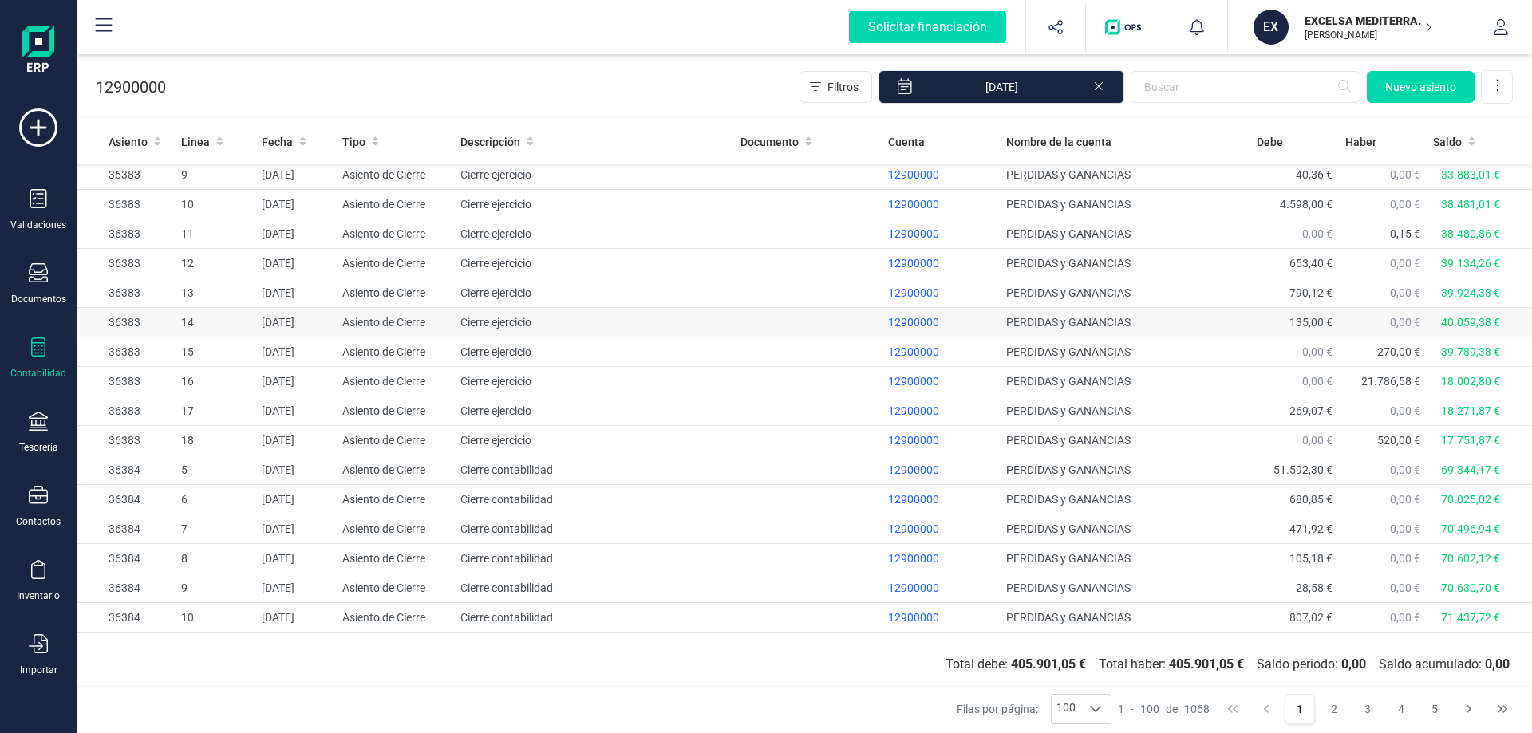
scroll to position [0, 0]
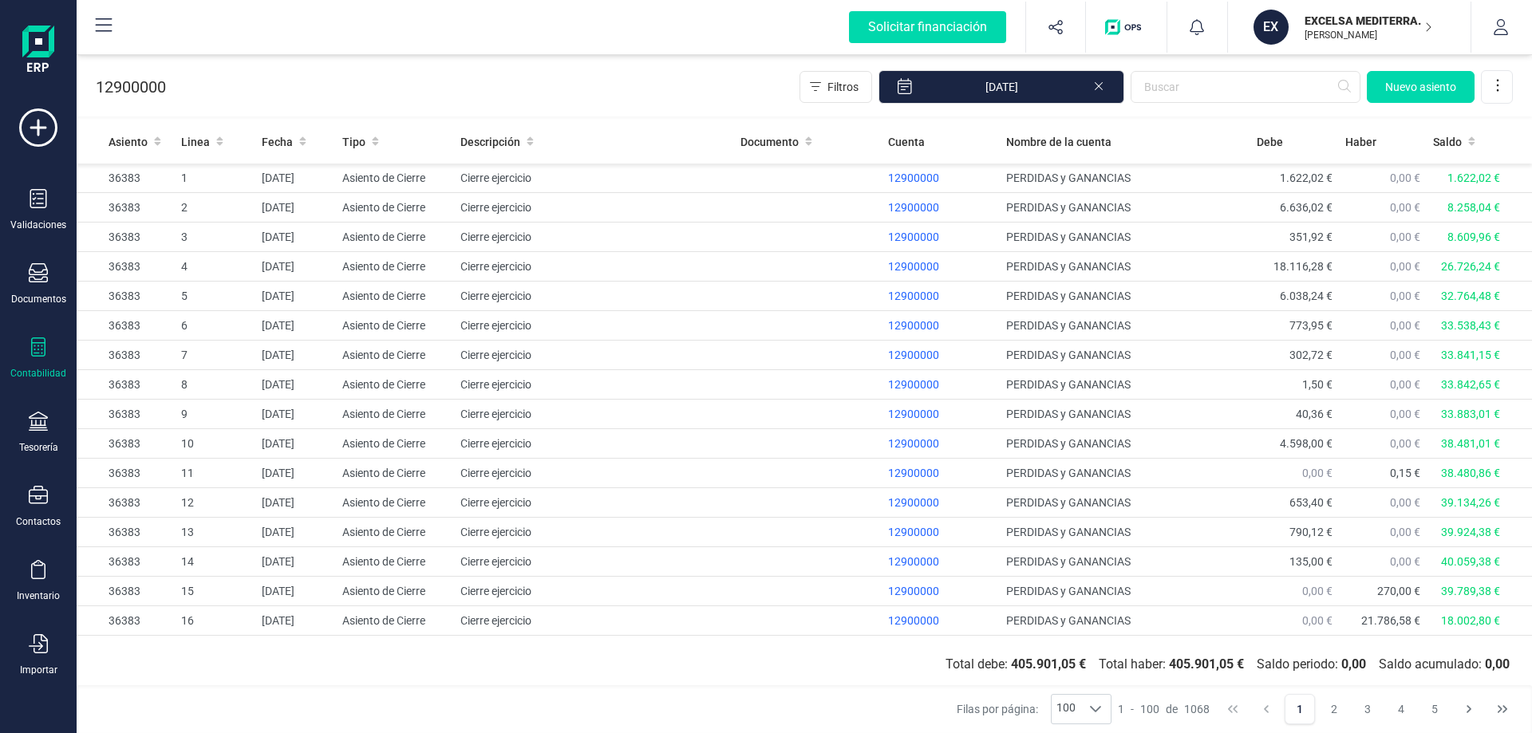
click at [746, 95] on div "12900000 Filtros 31/12/2024 Nuevo asiento" at bounding box center [805, 83] width 1456 height 65
click at [1181, 81] on input "text" at bounding box center [1246, 87] width 230 height 32
